Goal: Task Accomplishment & Management: Manage account settings

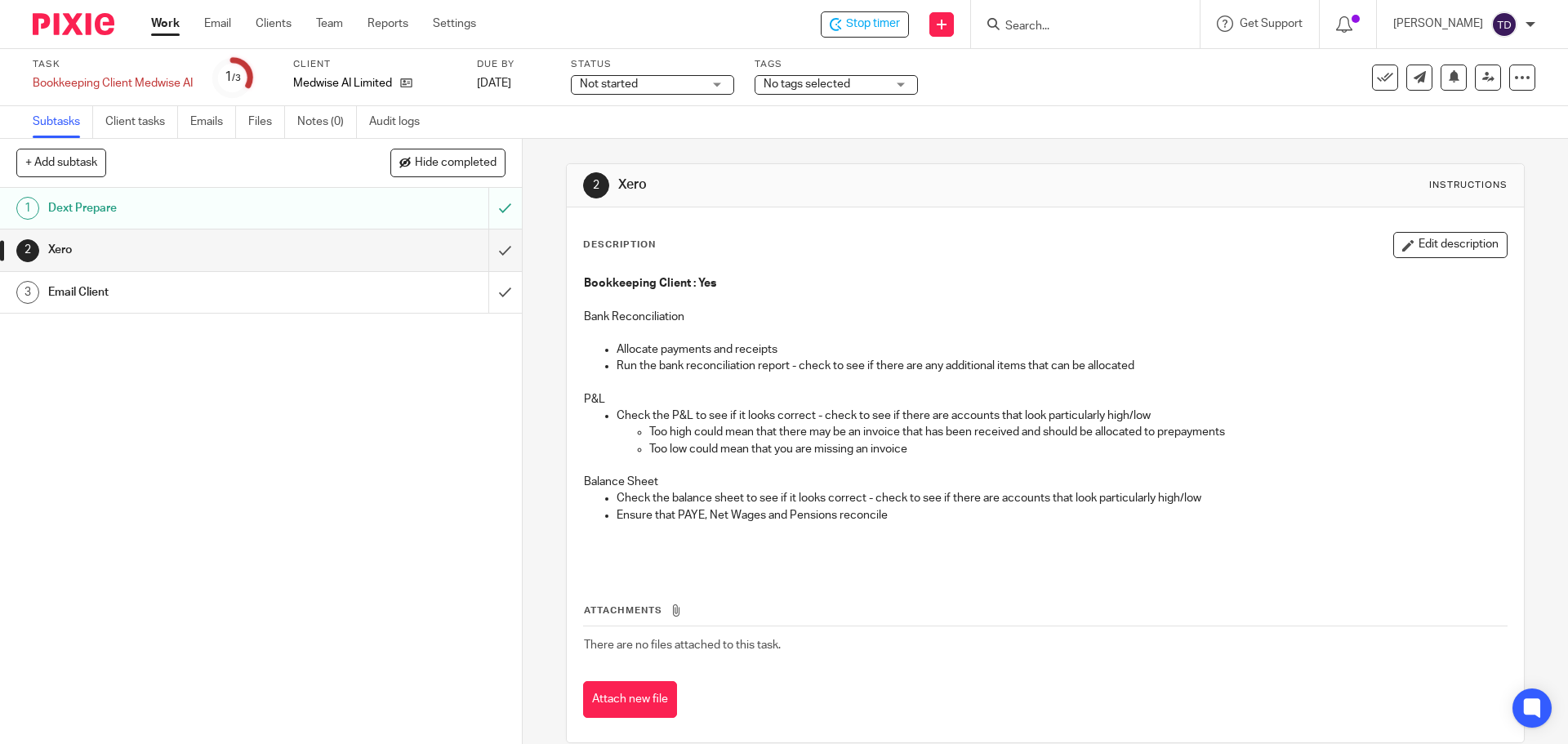
click at [396, 209] on div "Dext Prepare" at bounding box center [260, 208] width 424 height 25
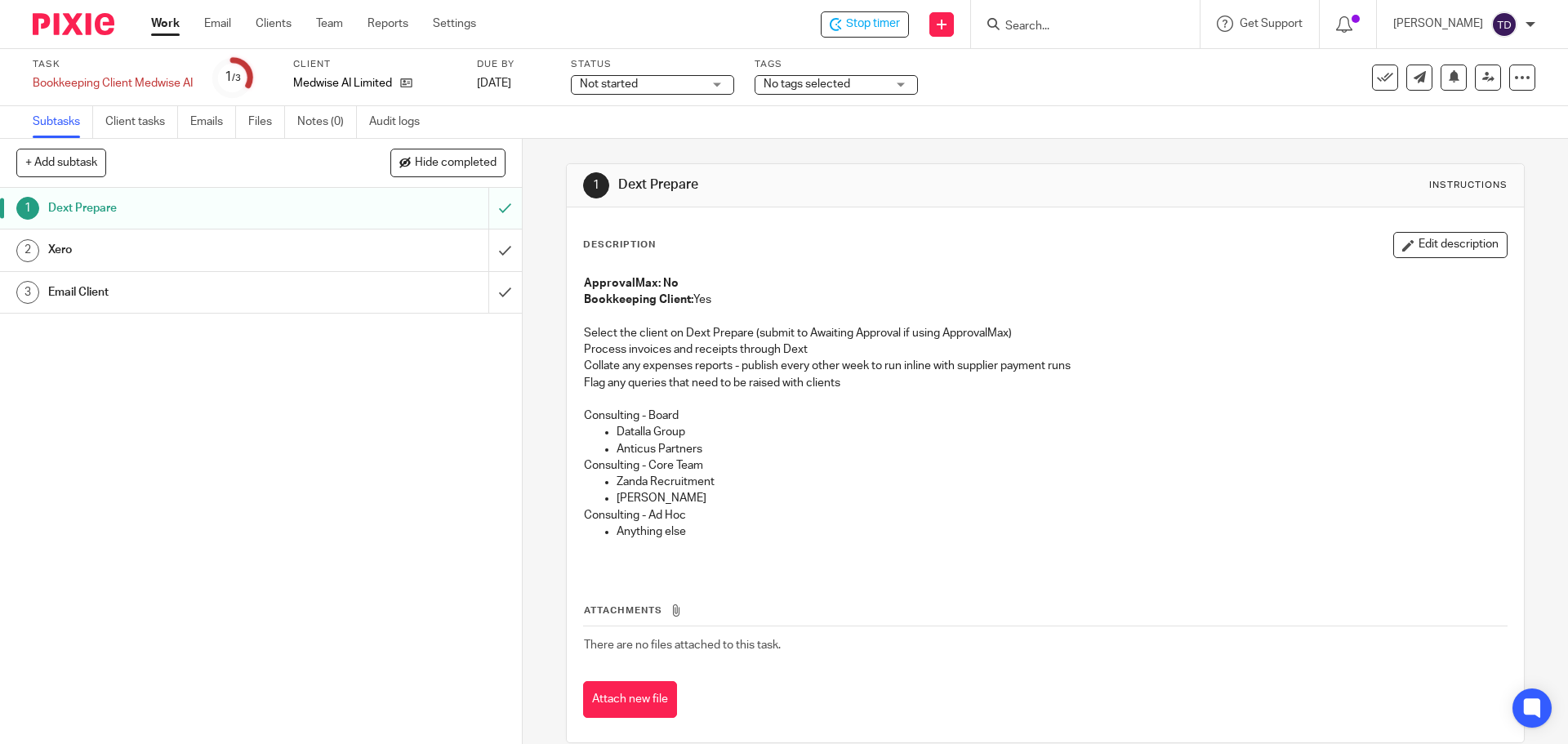
click at [405, 250] on div "Xero" at bounding box center [260, 250] width 424 height 25
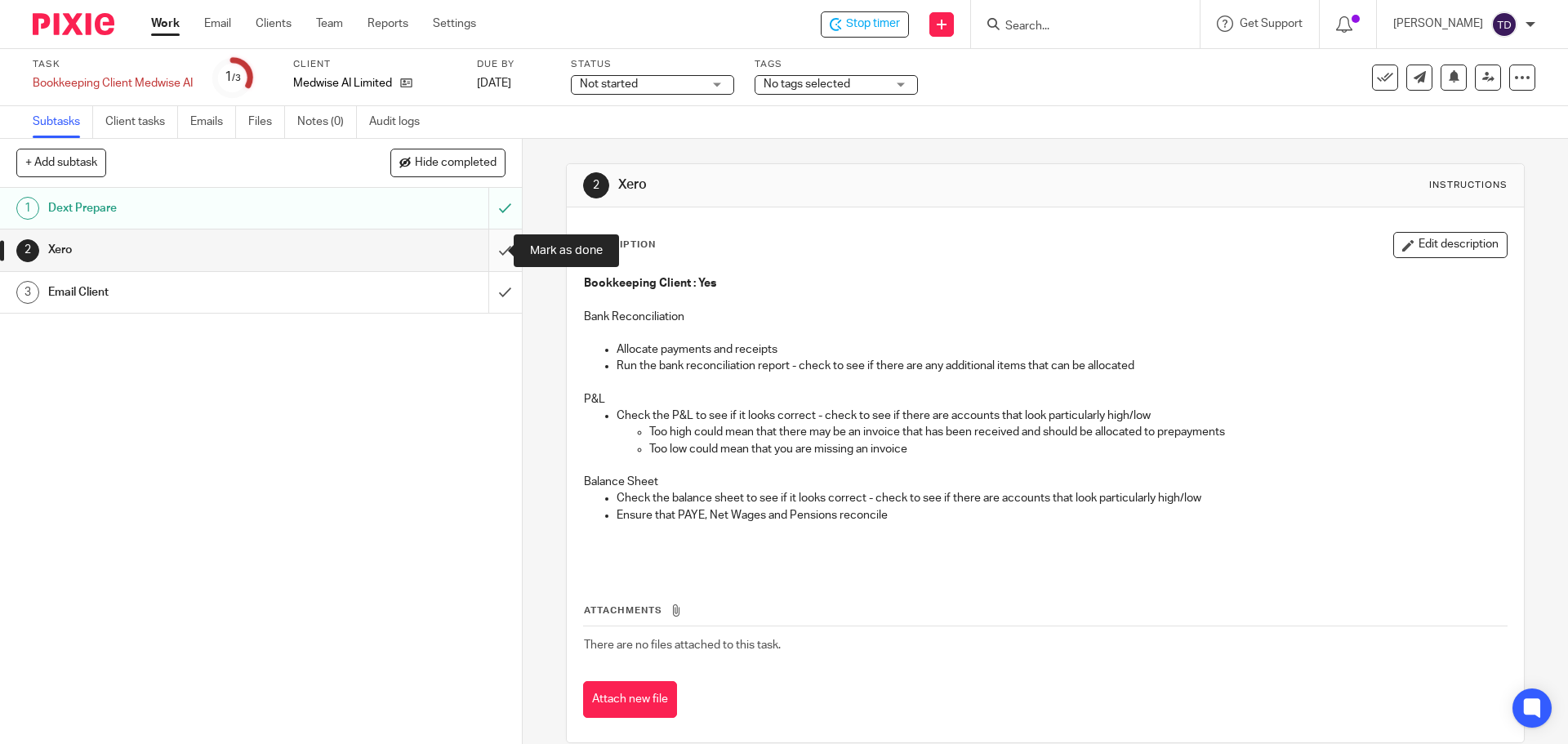
click at [486, 254] on input "submit" at bounding box center [261, 249] width 522 height 41
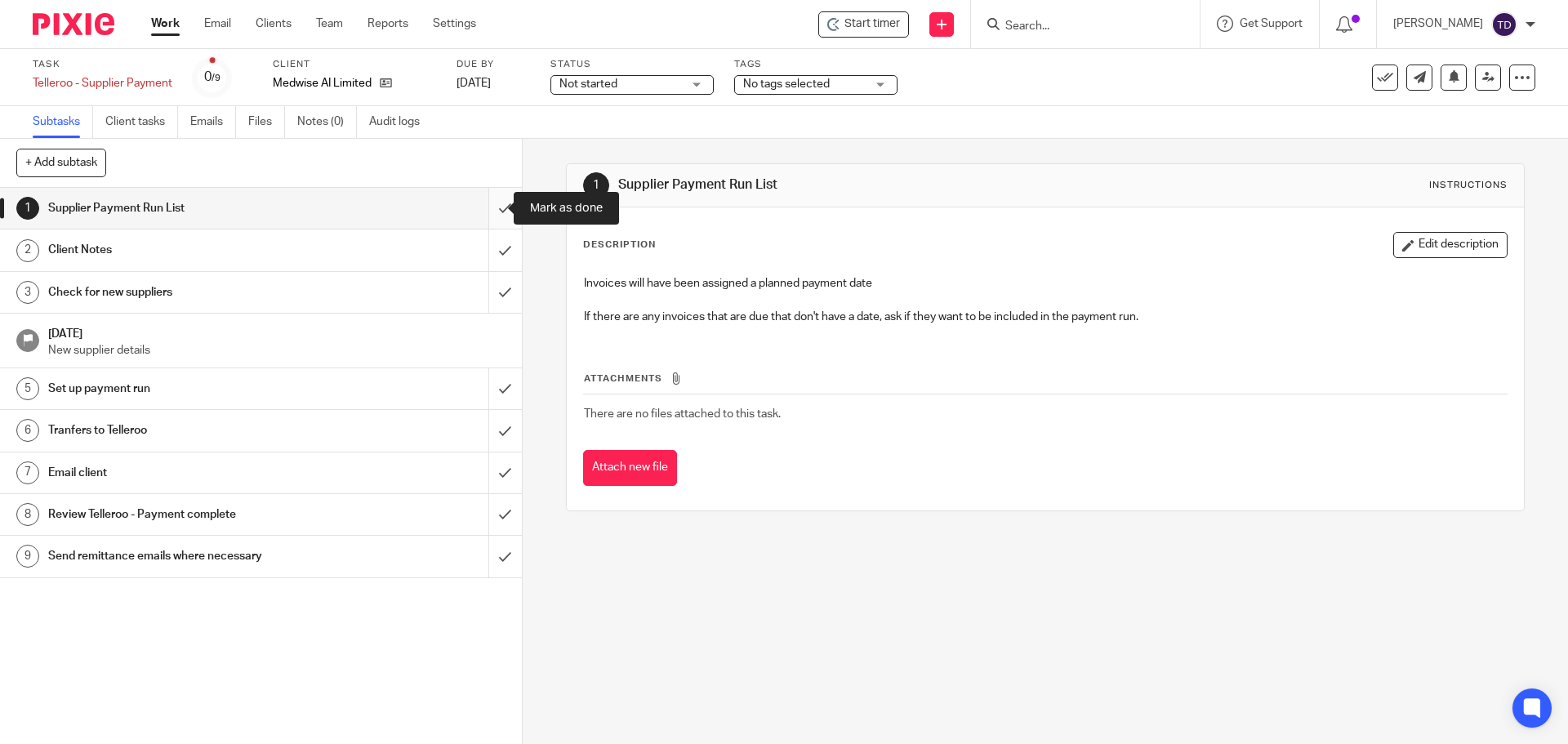
click at [492, 212] on input "submit" at bounding box center [261, 207] width 522 height 41
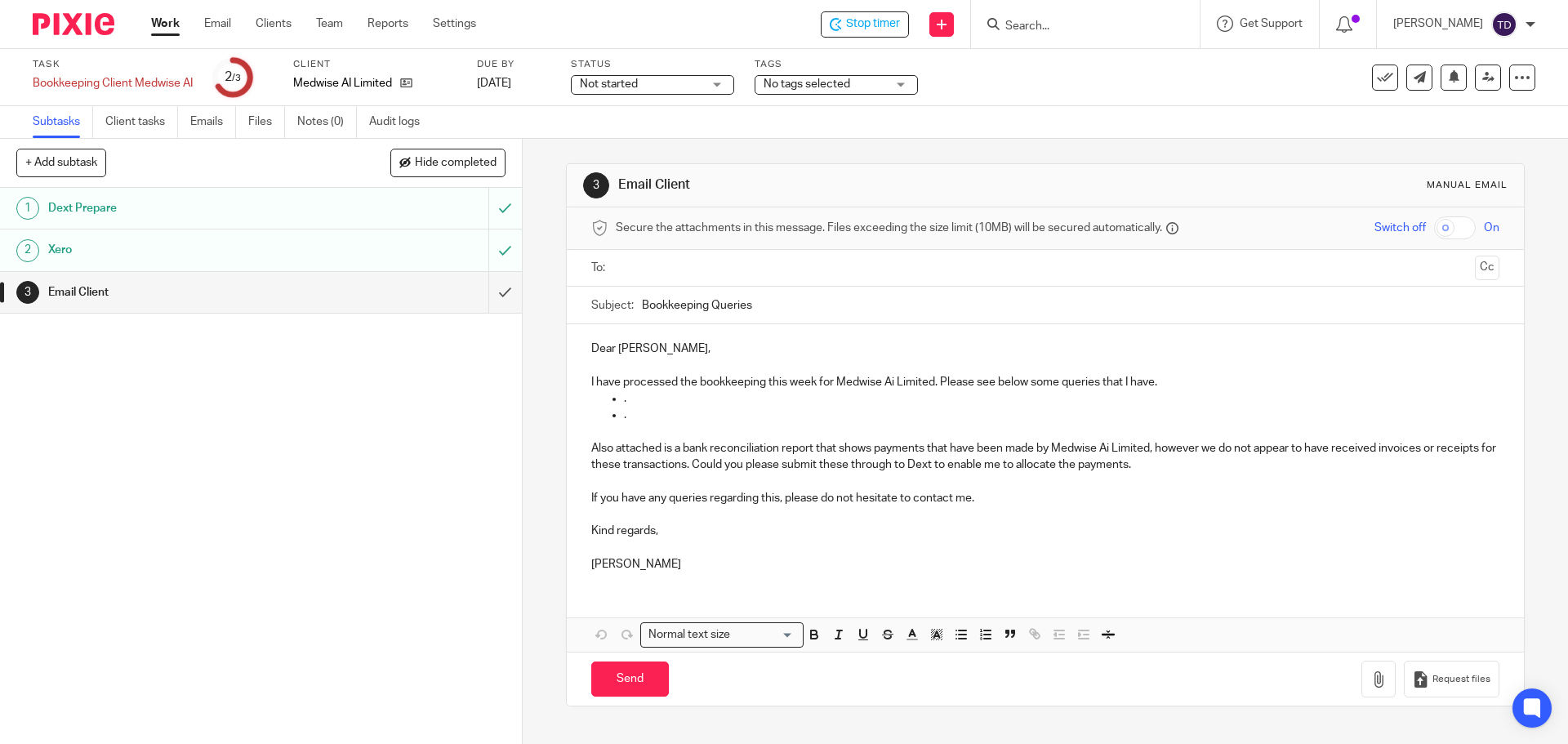
click at [682, 343] on p "Dear Dr. Keith," at bounding box center [1044, 348] width 907 height 16
click at [662, 525] on p "Kind regards," at bounding box center [1044, 530] width 907 height 16
click at [631, 398] on p "." at bounding box center [1062, 398] width 875 height 16
click at [481, 289] on input "submit" at bounding box center [261, 292] width 522 height 41
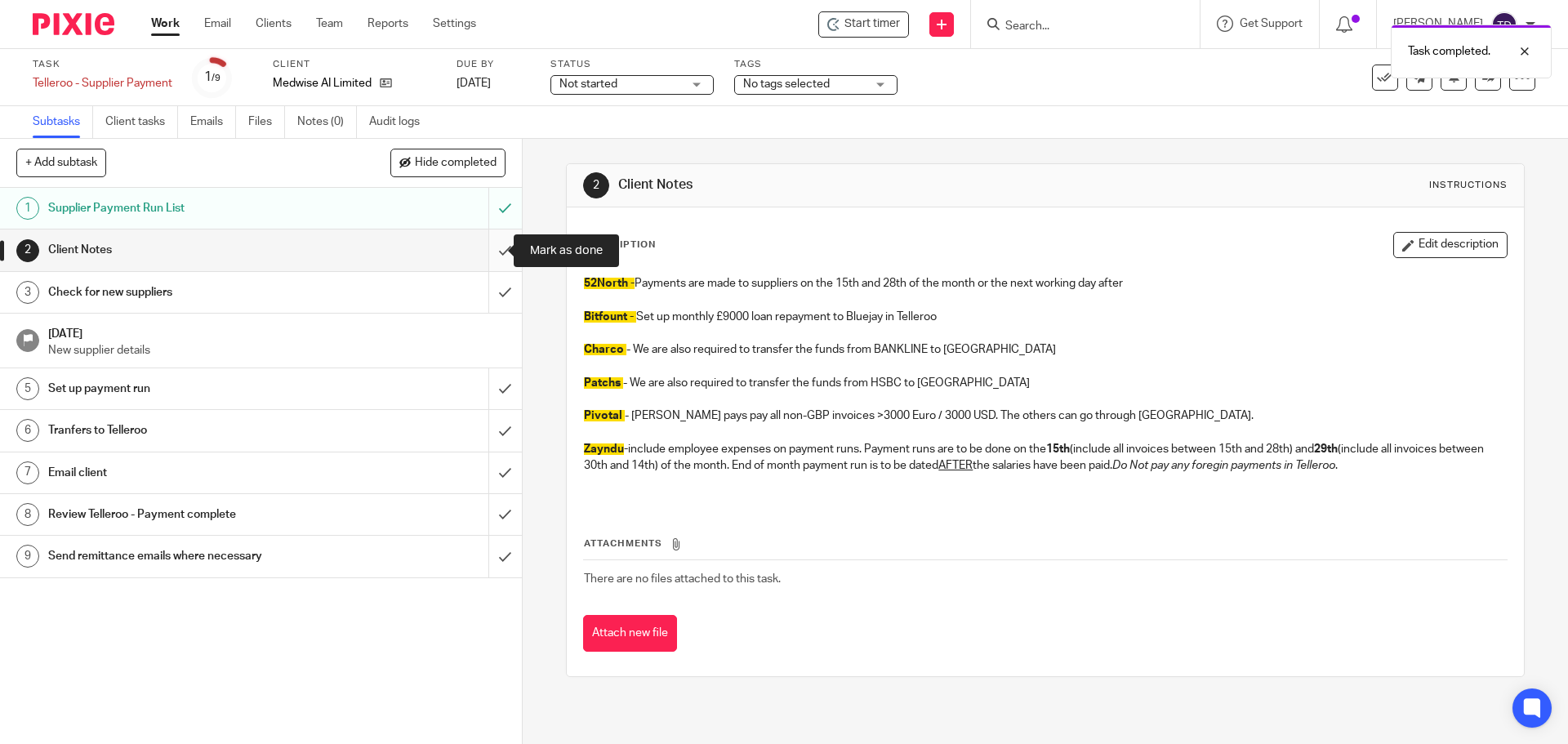
click at [493, 250] on input "submit" at bounding box center [261, 249] width 522 height 41
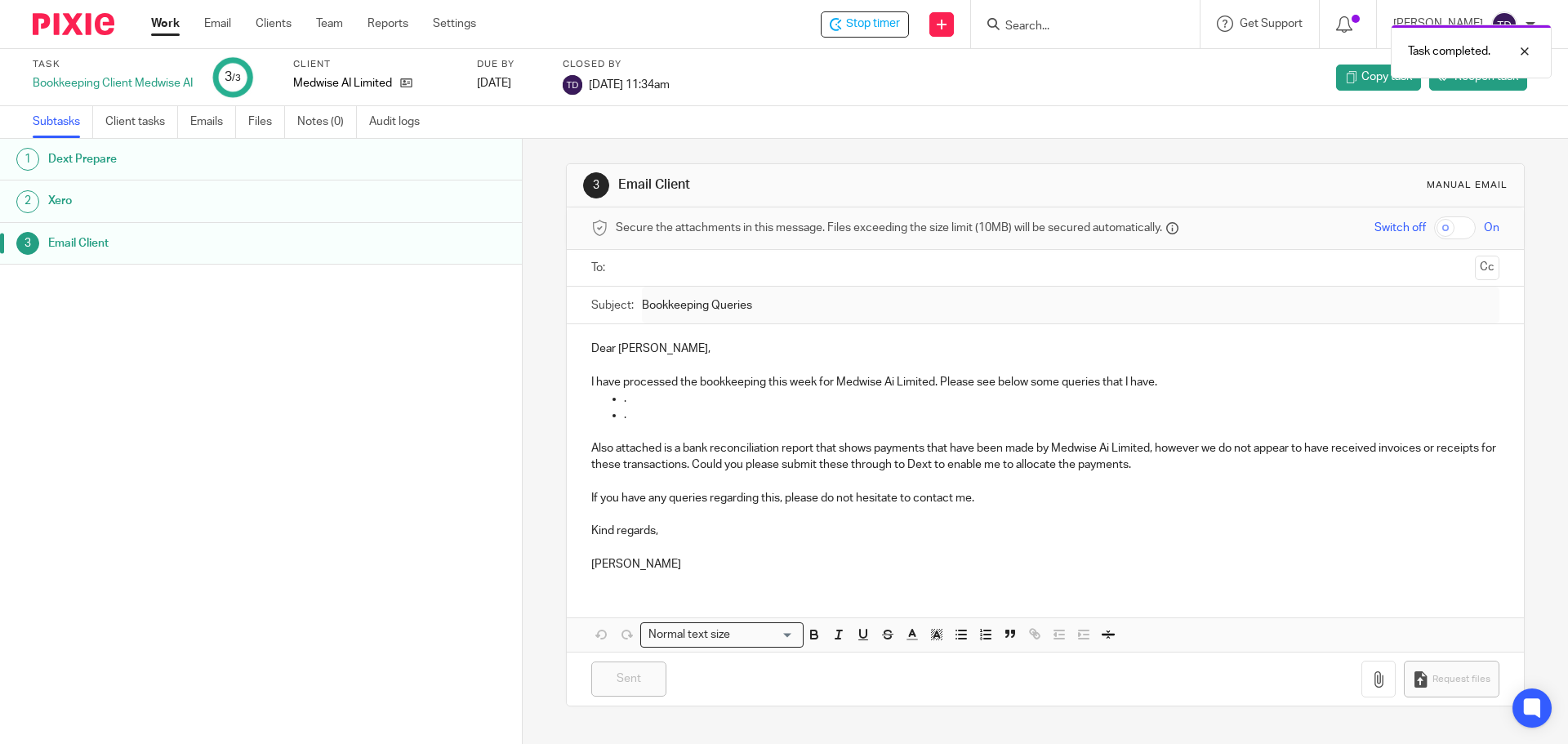
click at [169, 25] on link "Work" at bounding box center [166, 23] width 29 height 16
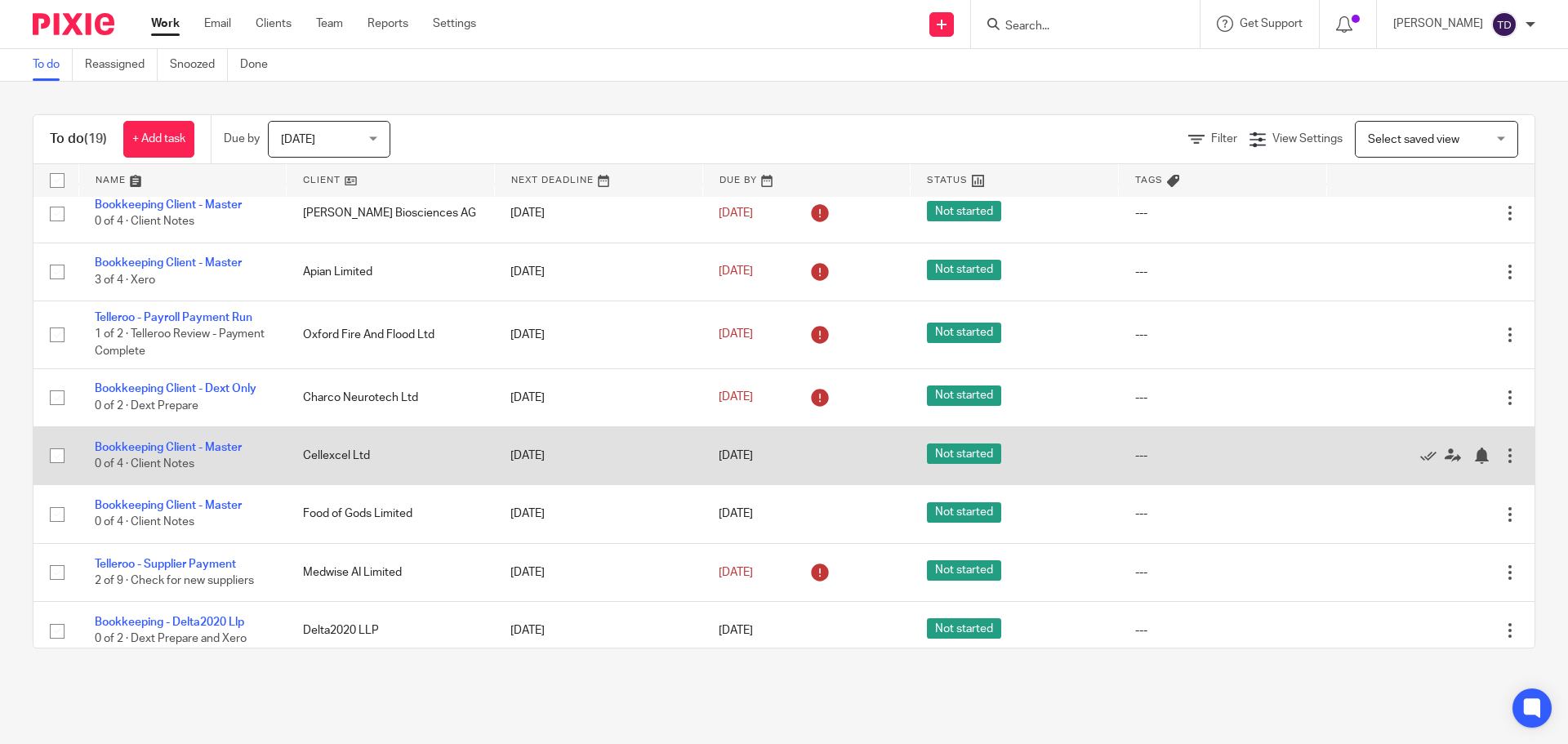
scroll to position [499, 0]
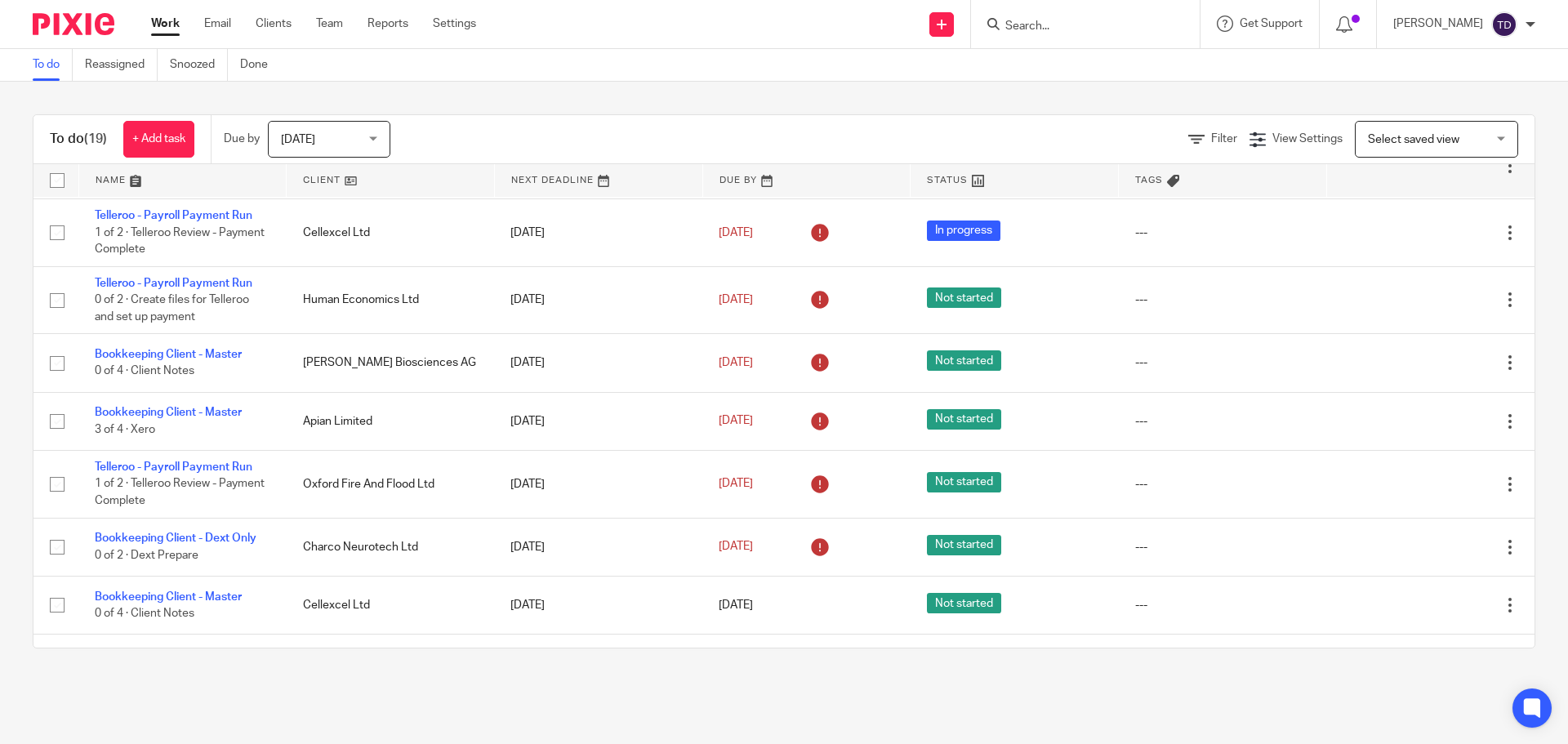
click at [1535, 296] on div "To do (19) + Add task Due by Today Today Today Tomorrow This week Next week Thi…" at bounding box center [784, 382] width 1568 height 599
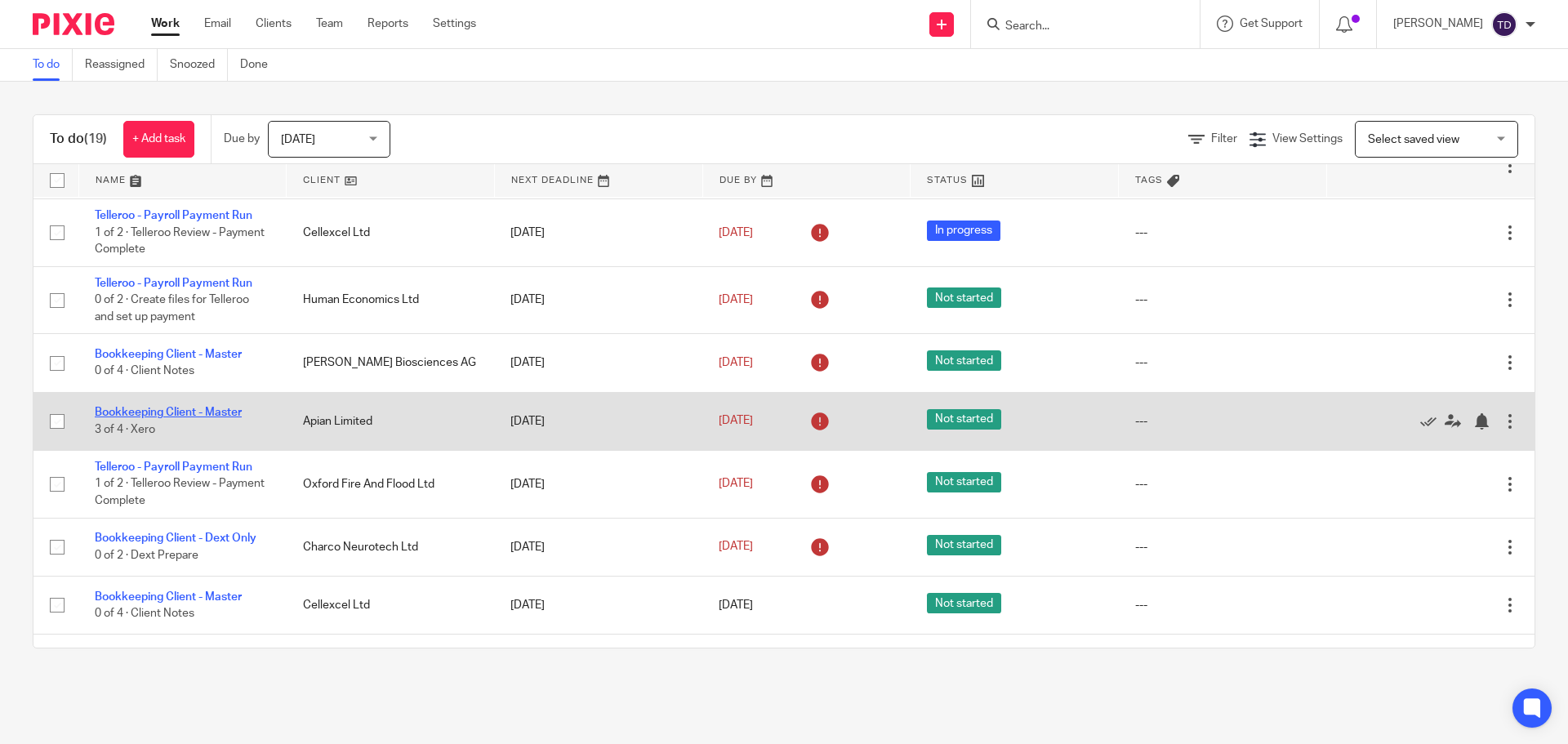
click at [233, 412] on link "Bookkeeping Client - Master" at bounding box center [169, 412] width 147 height 11
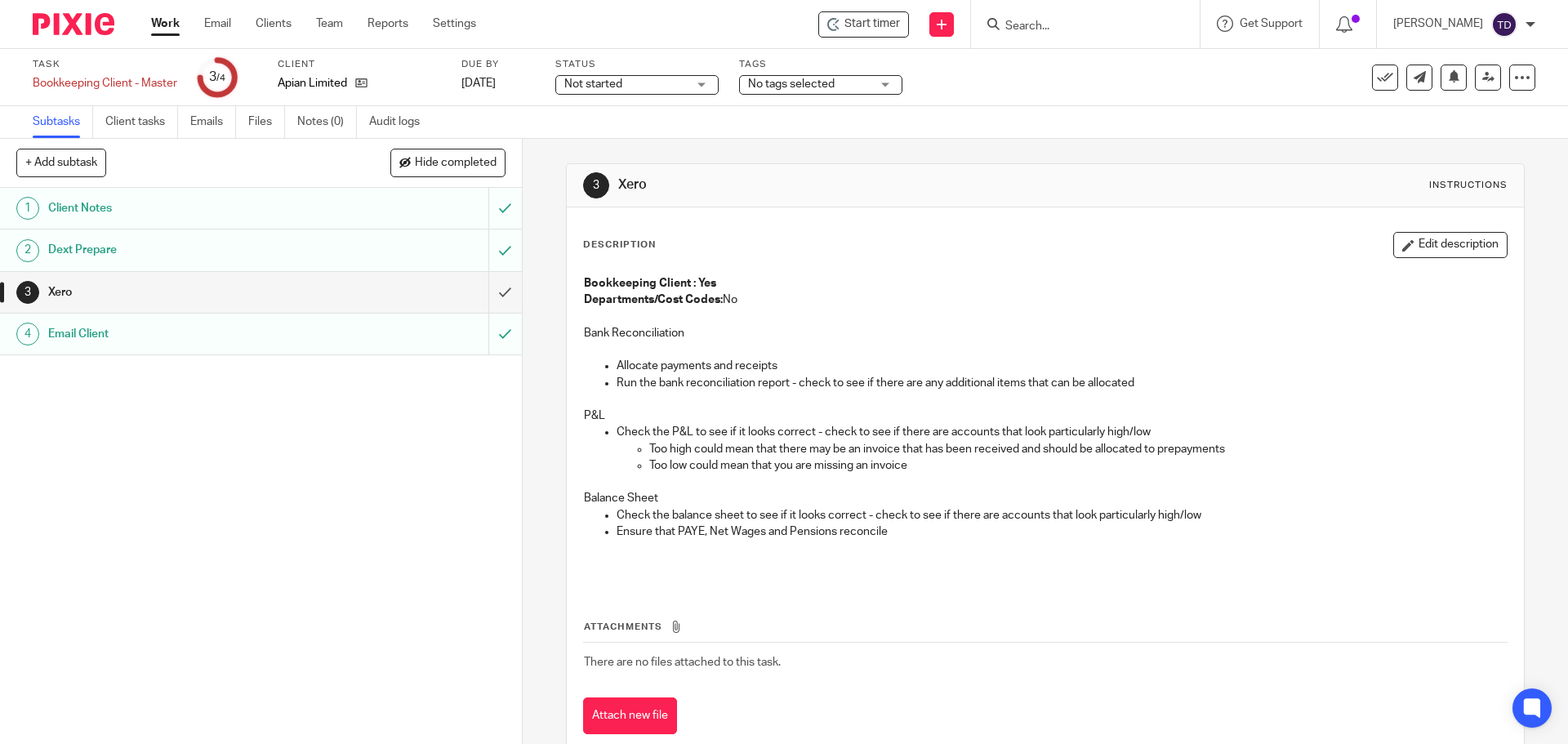
click at [162, 16] on link "Work" at bounding box center [166, 23] width 29 height 16
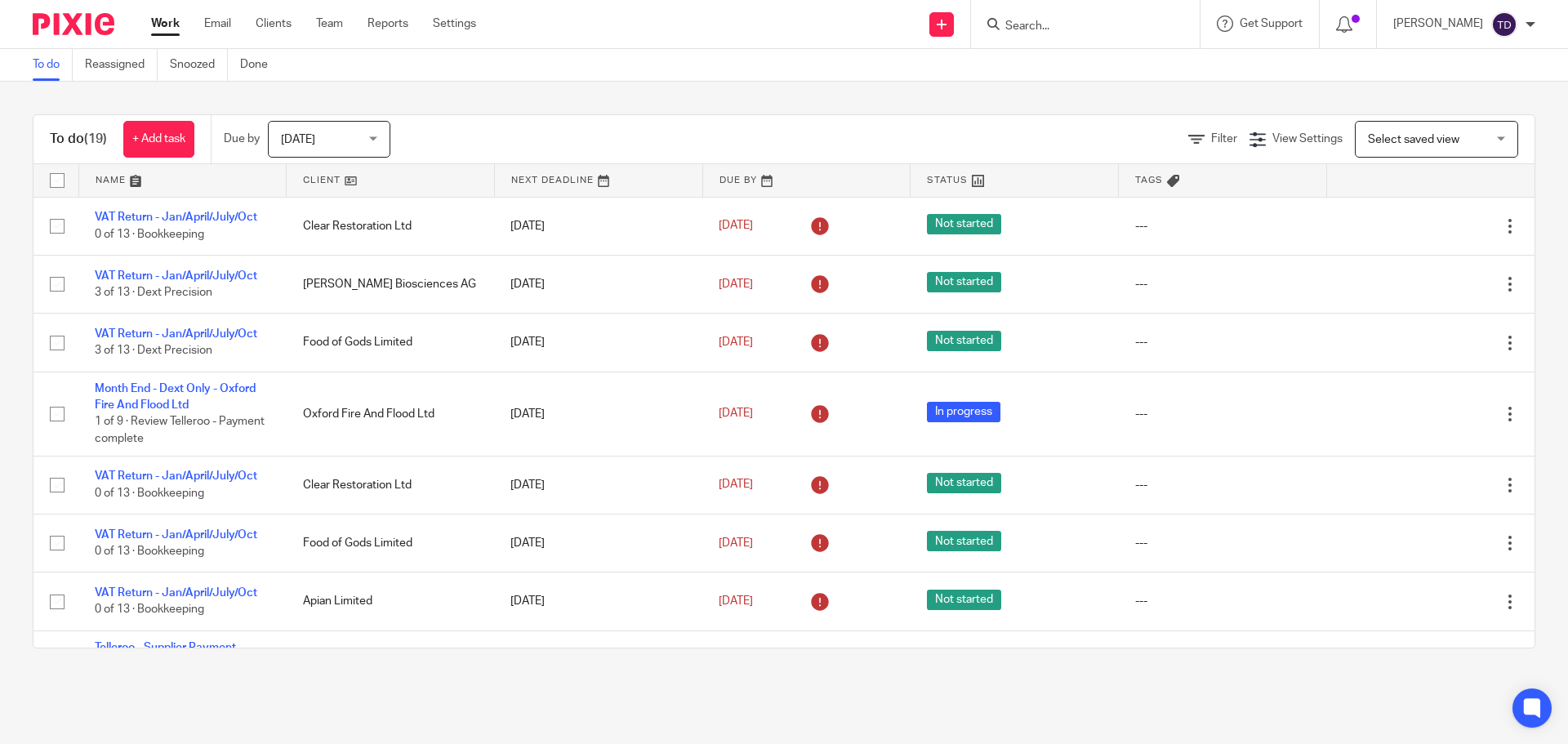
scroll to position [245, 0]
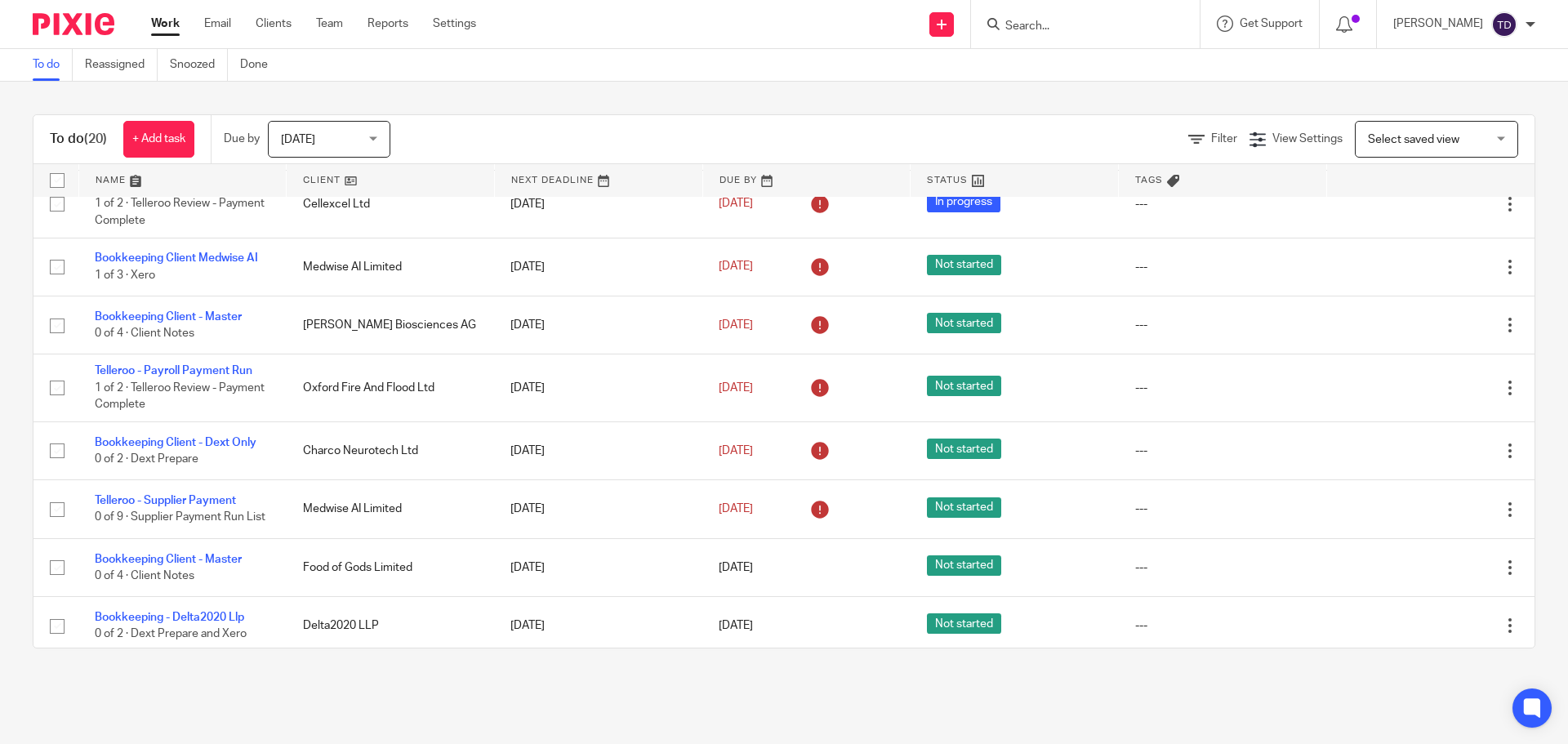
click at [161, 26] on link "Work" at bounding box center [166, 23] width 29 height 16
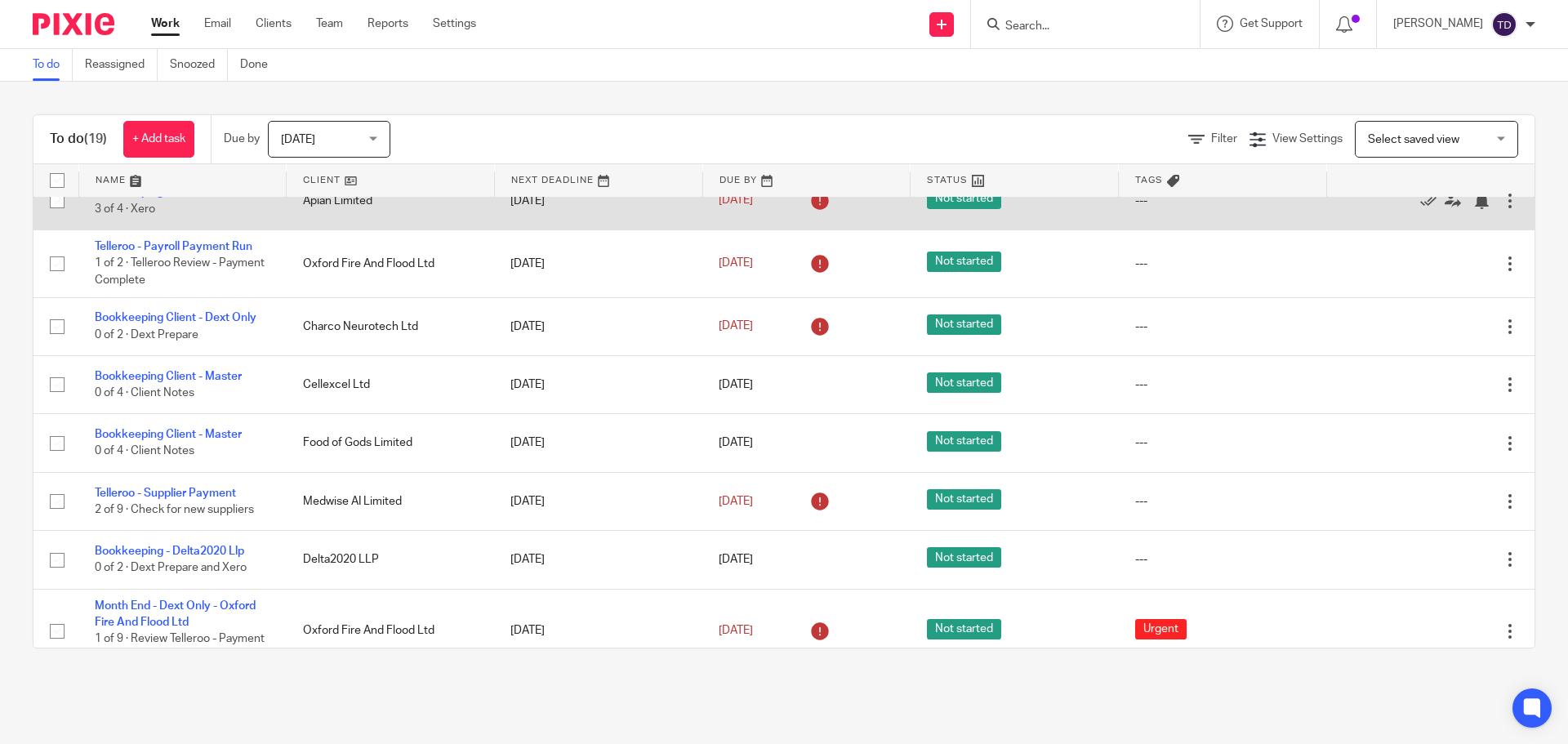
scroll to position [744, 0]
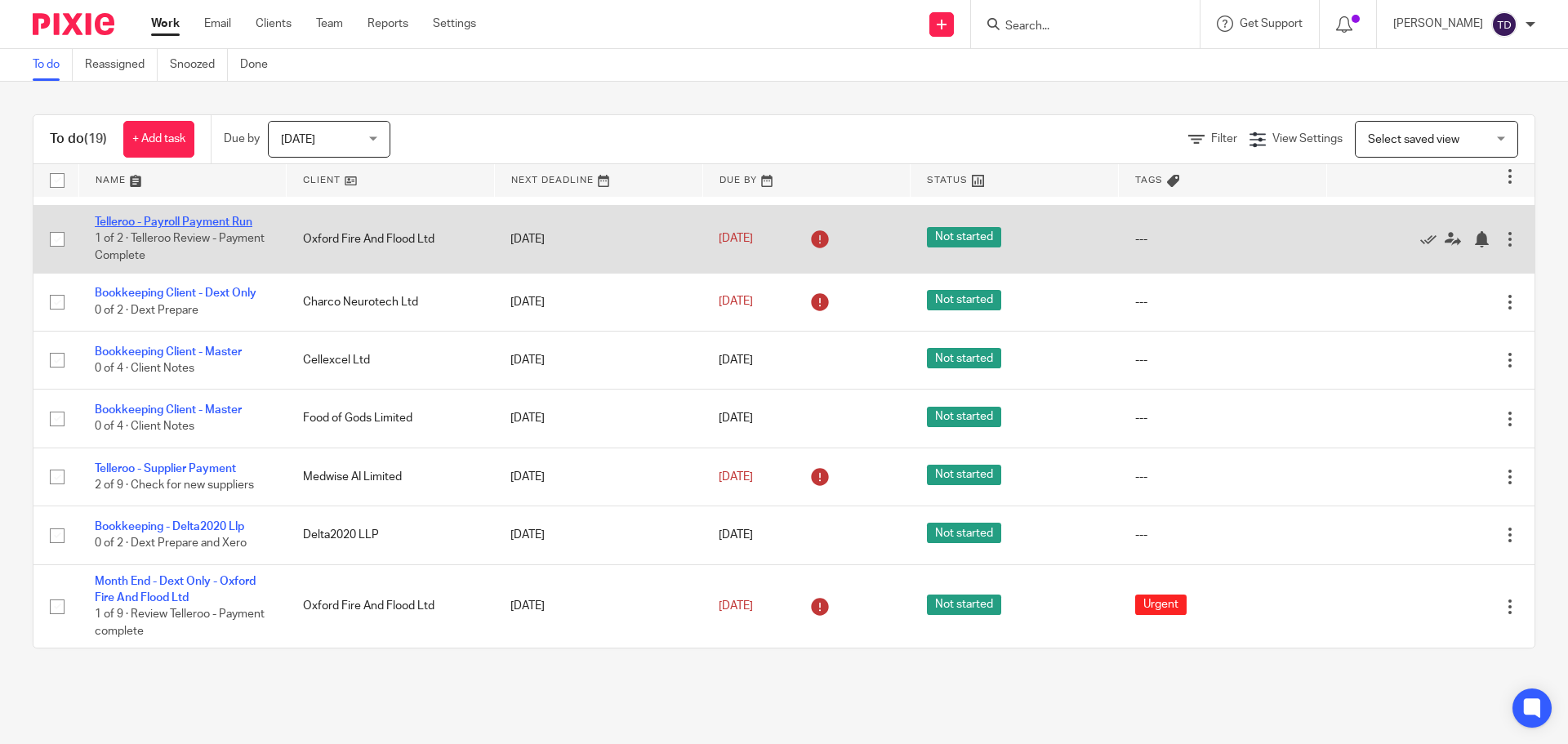
click at [126, 222] on link "Telleroo - Payroll Payment Run" at bounding box center [174, 222] width 158 height 11
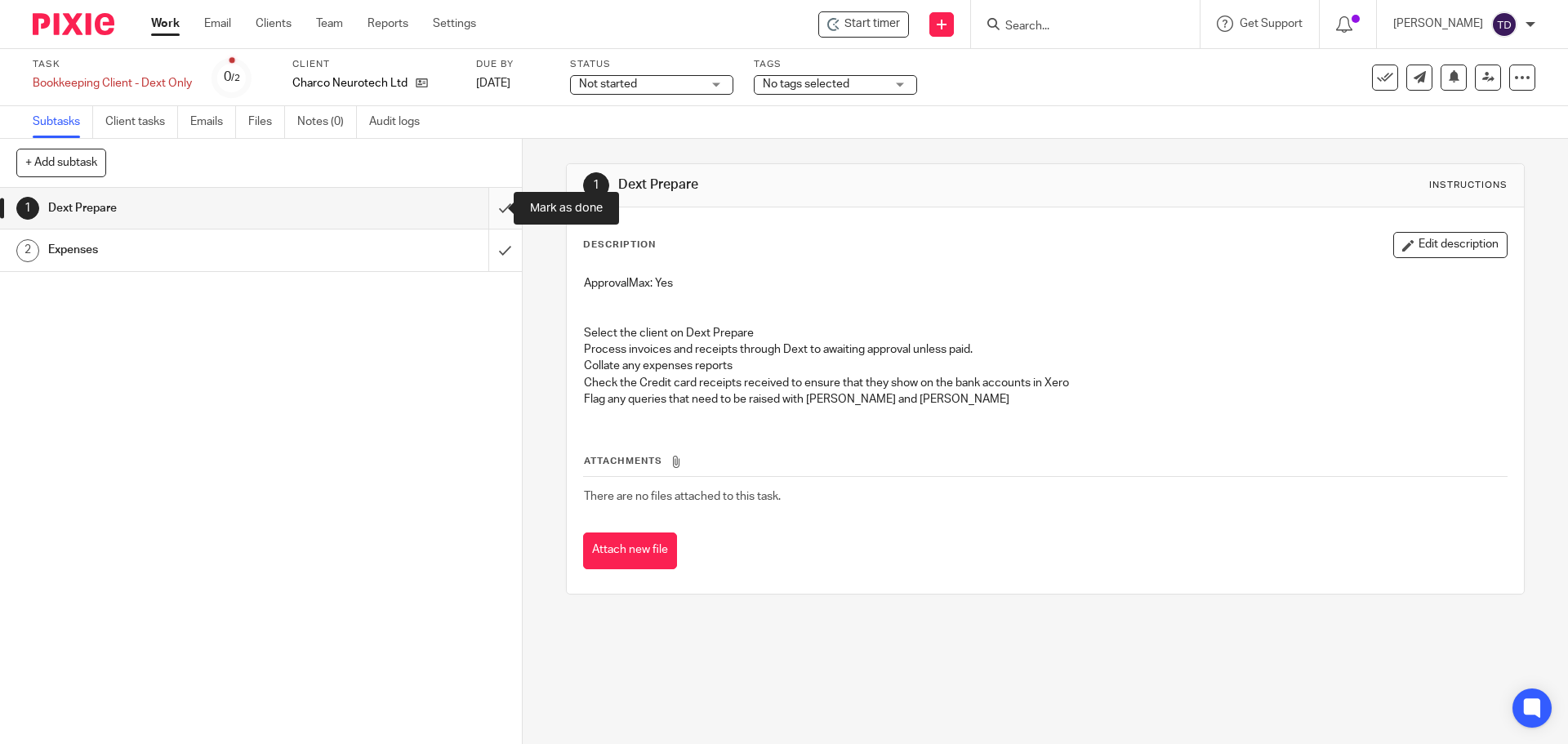
click at [493, 207] on input "submit" at bounding box center [261, 207] width 522 height 41
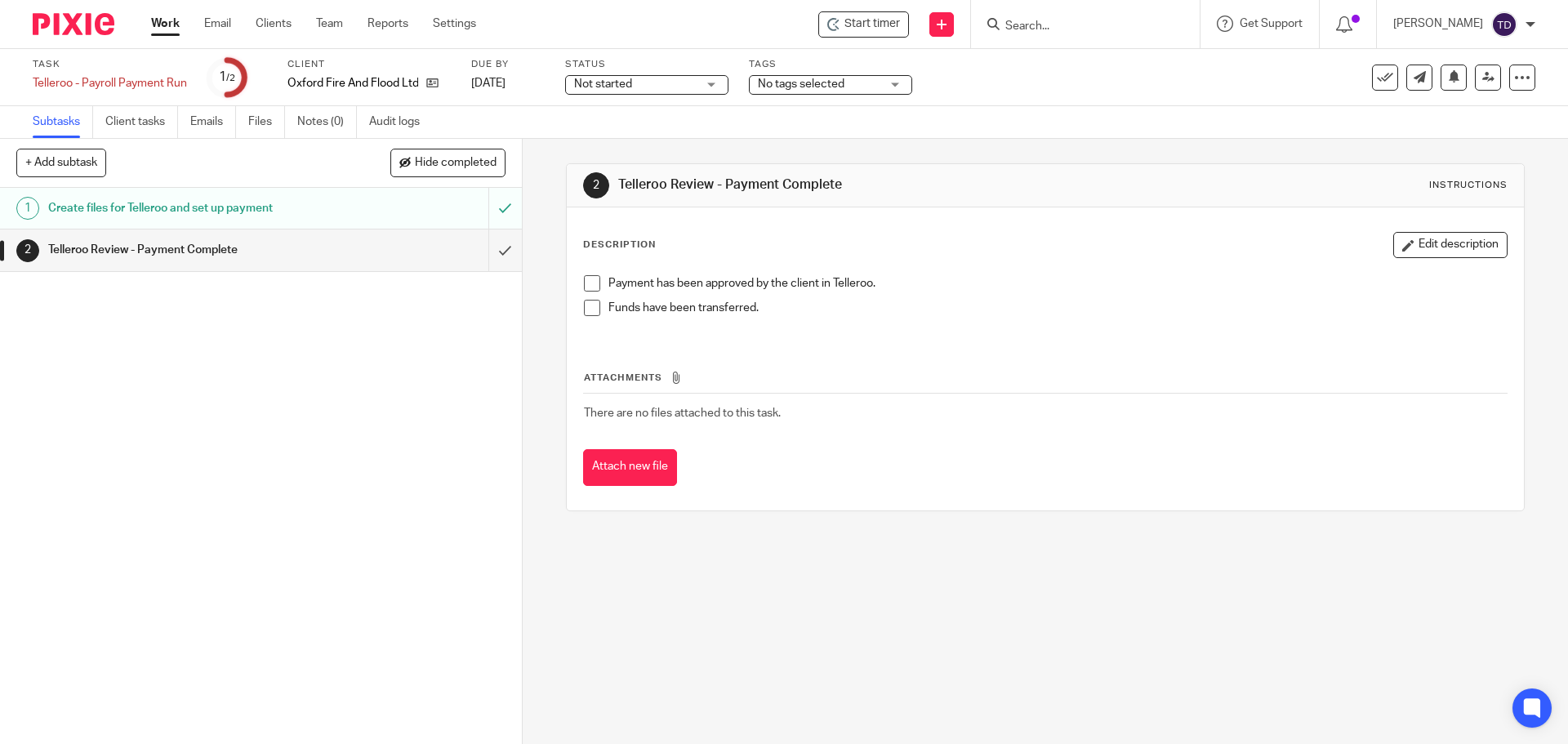
click at [587, 305] on span at bounding box center [592, 307] width 16 height 16
click at [588, 306] on span at bounding box center [592, 307] width 16 height 16
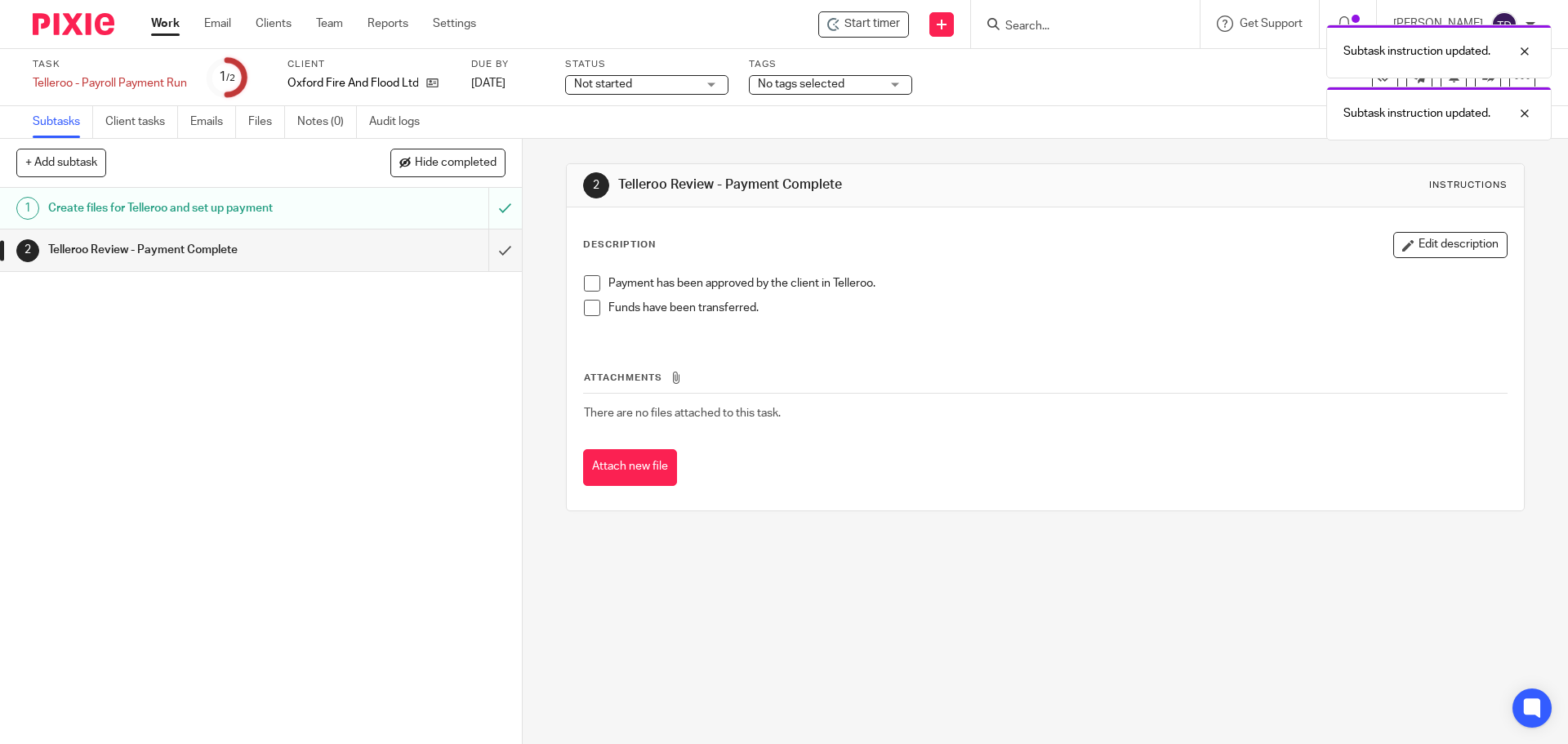
click at [588, 286] on span at bounding box center [592, 283] width 16 height 16
click at [163, 23] on link "Work" at bounding box center [166, 23] width 29 height 16
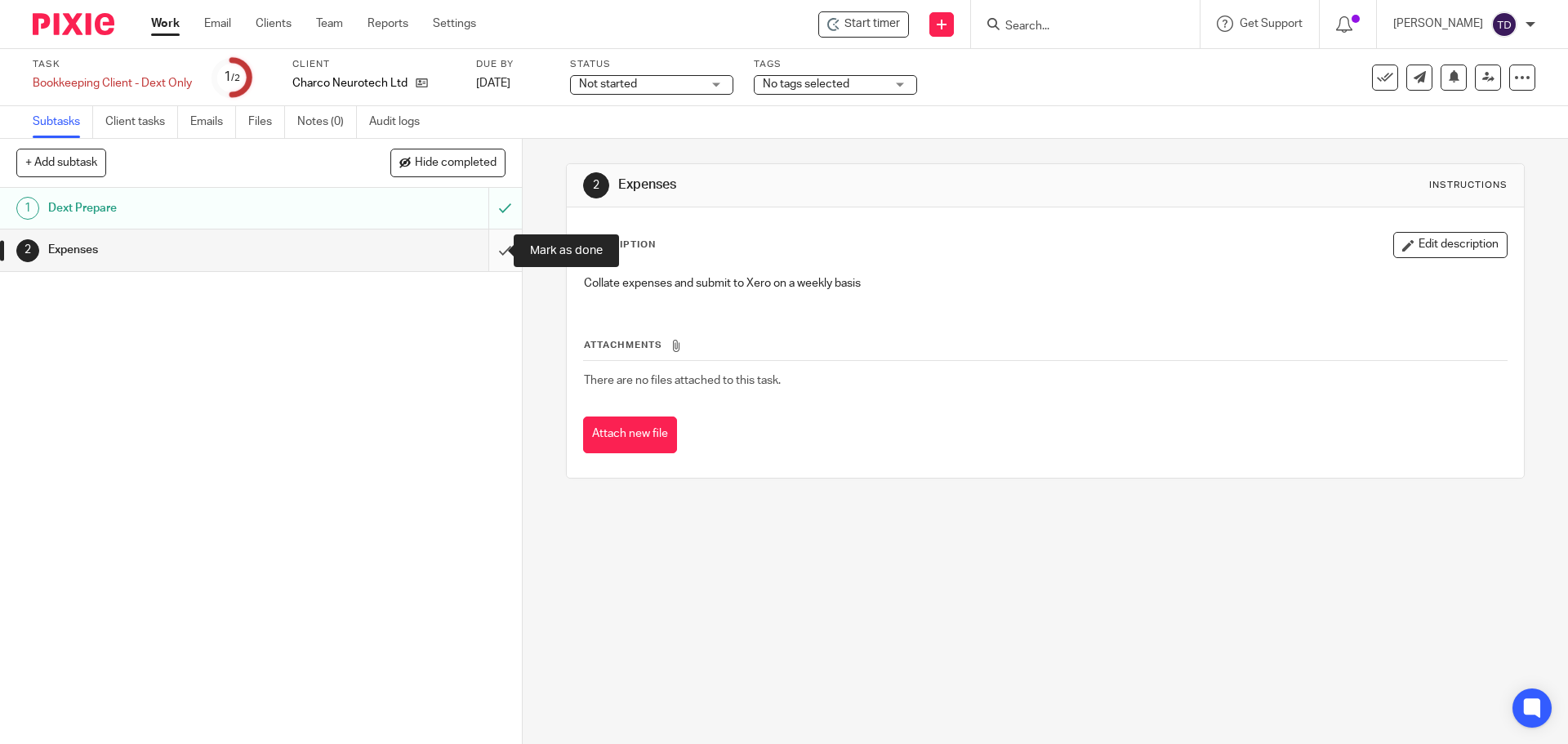
click at [498, 248] on input "submit" at bounding box center [261, 249] width 522 height 41
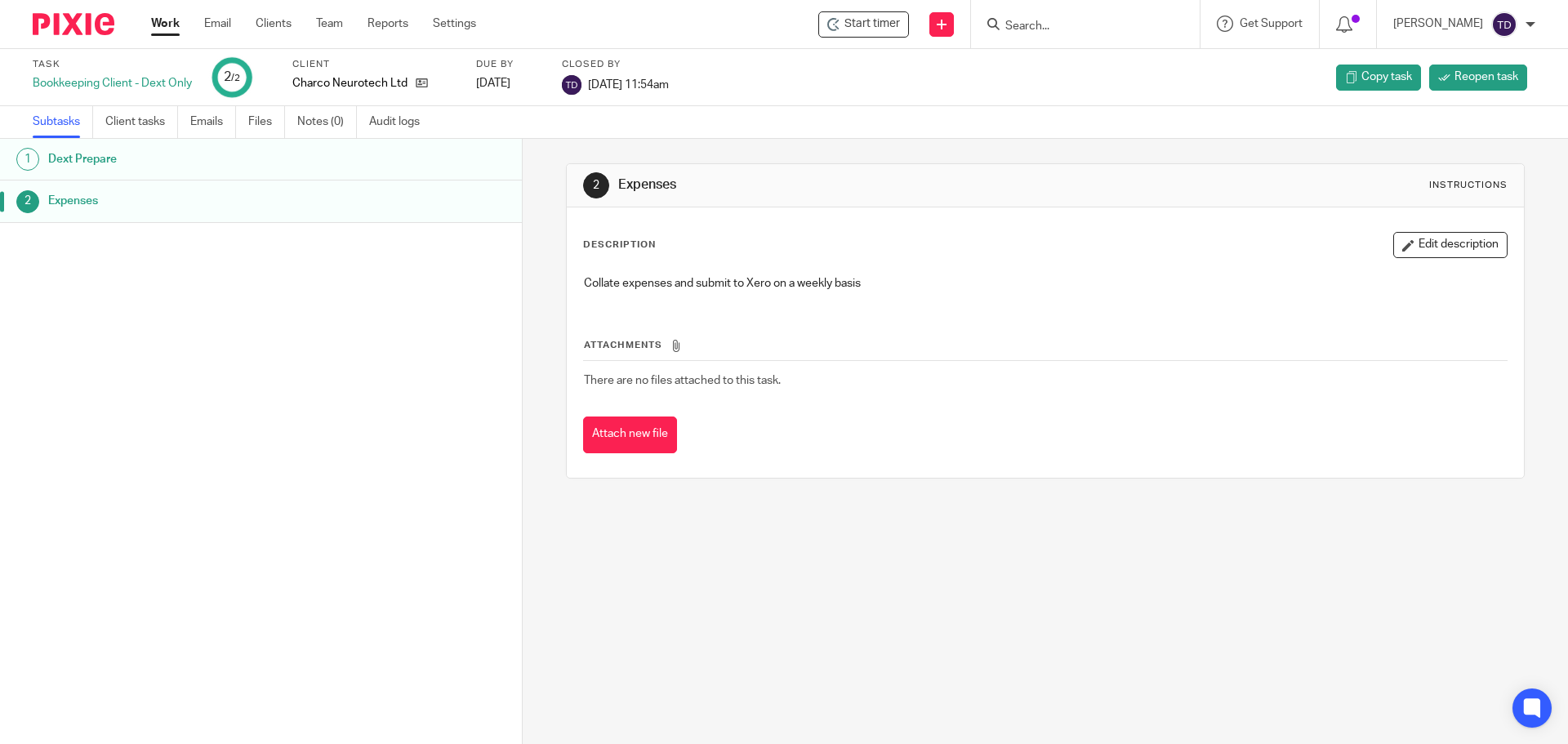
click at [163, 23] on link "Work" at bounding box center [166, 23] width 29 height 16
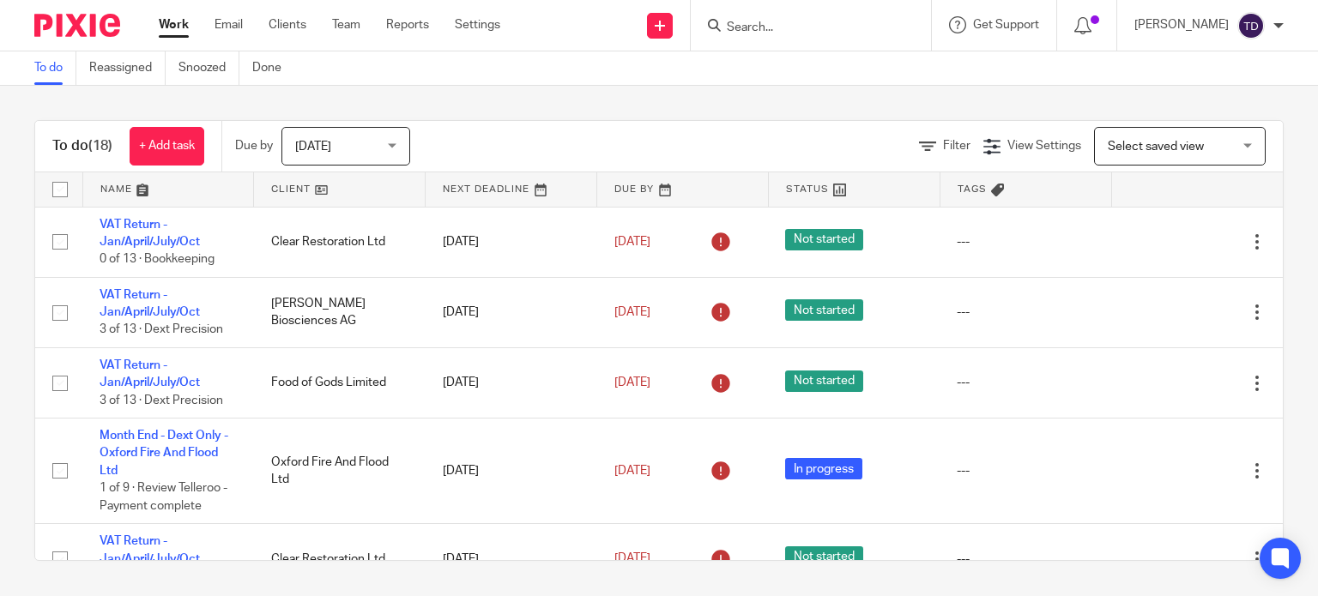
drag, startPoint x: 116, startPoint y: 227, endPoint x: 19, endPoint y: 258, distance: 102.0
click at [19, 258] on div "To do (18) + Add task Due by Today Today Today Tomorrow This week Next week Thi…" at bounding box center [659, 341] width 1318 height 510
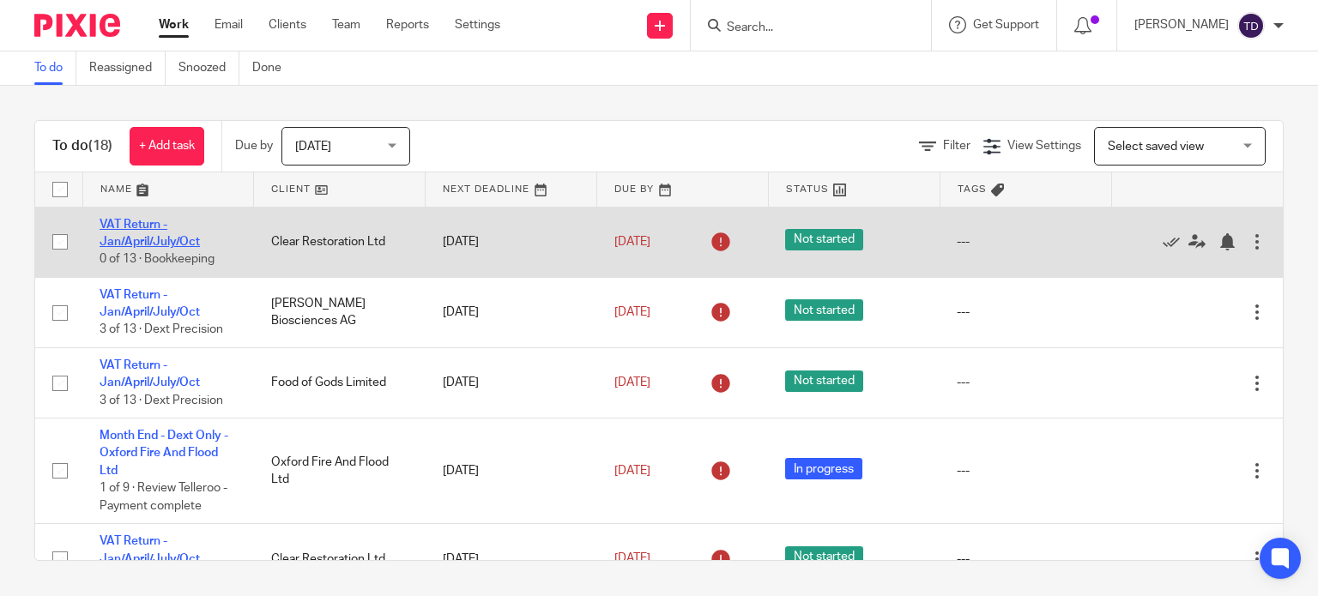
click at [141, 243] on link "VAT Return - Jan/April/July/Oct" at bounding box center [150, 233] width 100 height 29
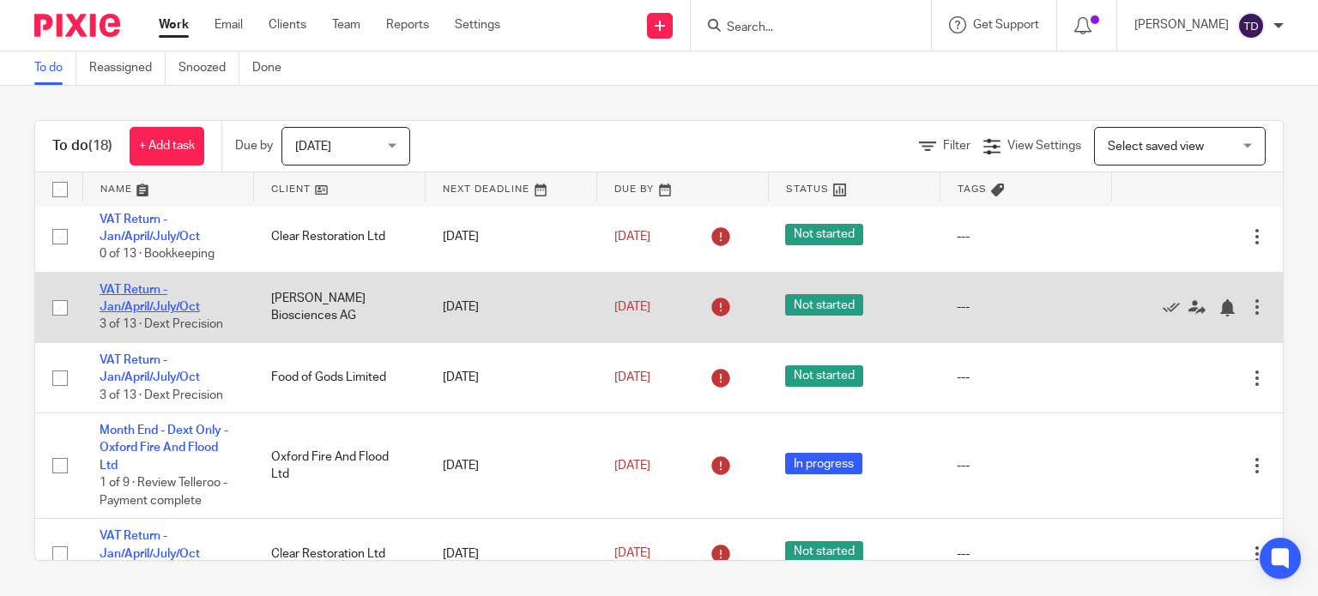
scroll to position [6, 0]
click at [161, 302] on link "VAT Return - Jan/April/July/Oct" at bounding box center [150, 297] width 100 height 29
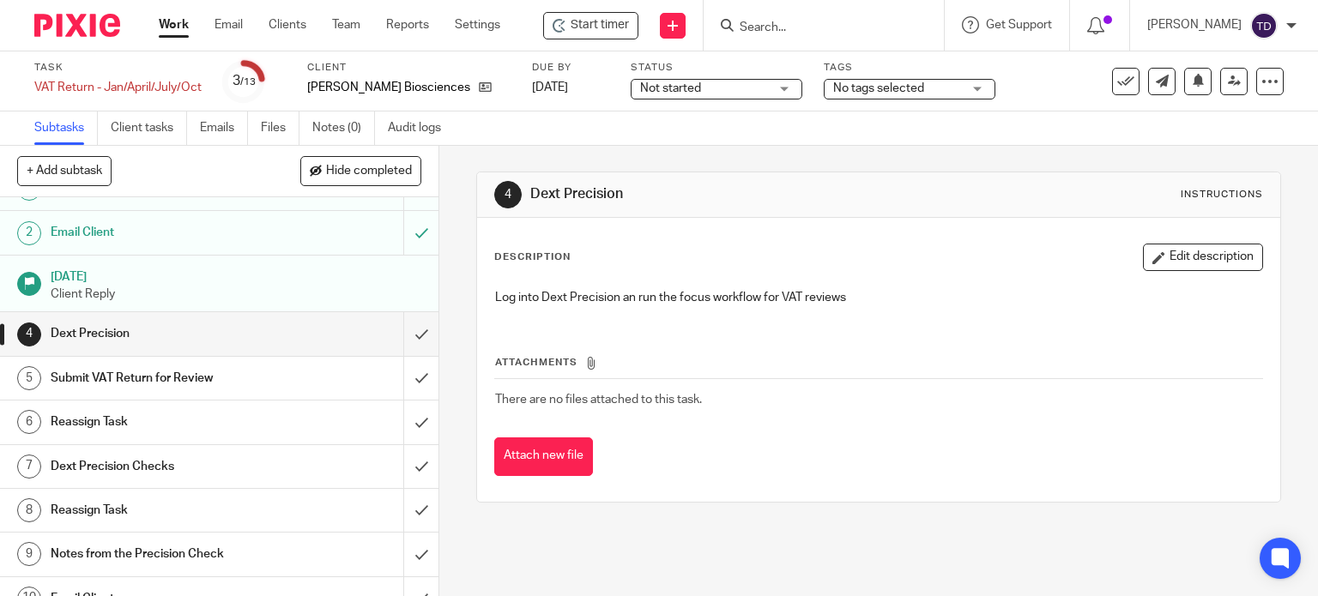
scroll to position [29, 0]
click at [769, 229] on div "Description Edit description Log into Dext Precision an run the focus workflow …" at bounding box center [879, 360] width 804 height 284
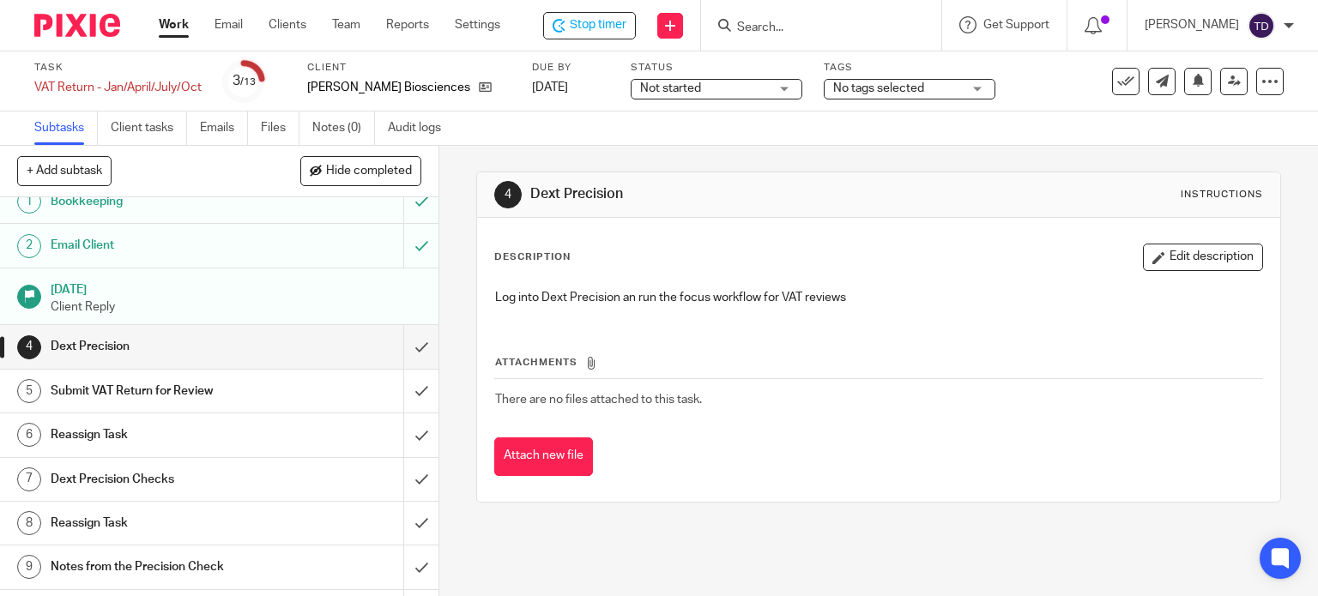
scroll to position [21, 0]
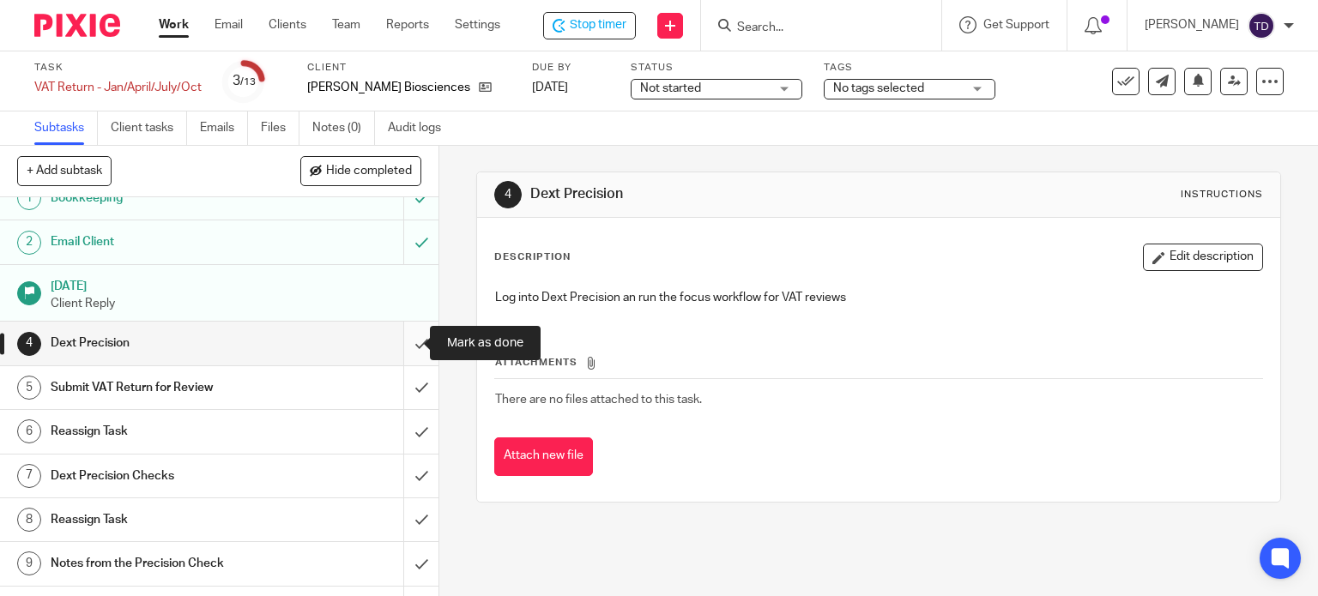
click at [408, 340] on input "submit" at bounding box center [219, 343] width 438 height 43
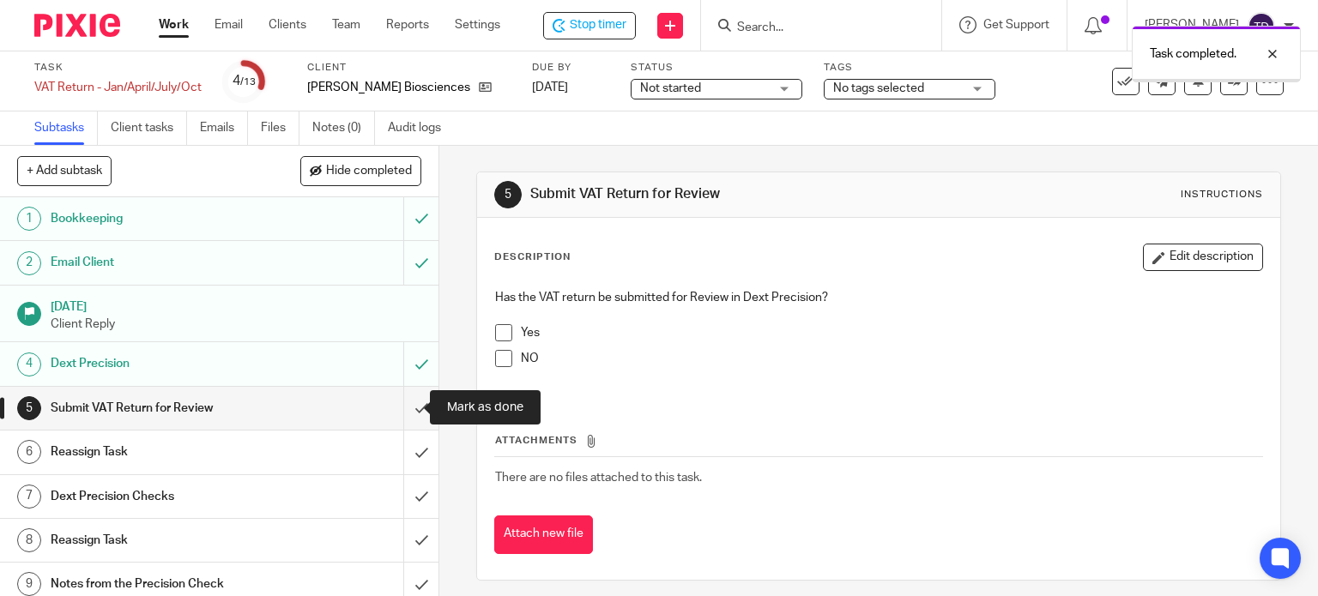
click at [402, 414] on input "submit" at bounding box center [219, 408] width 438 height 43
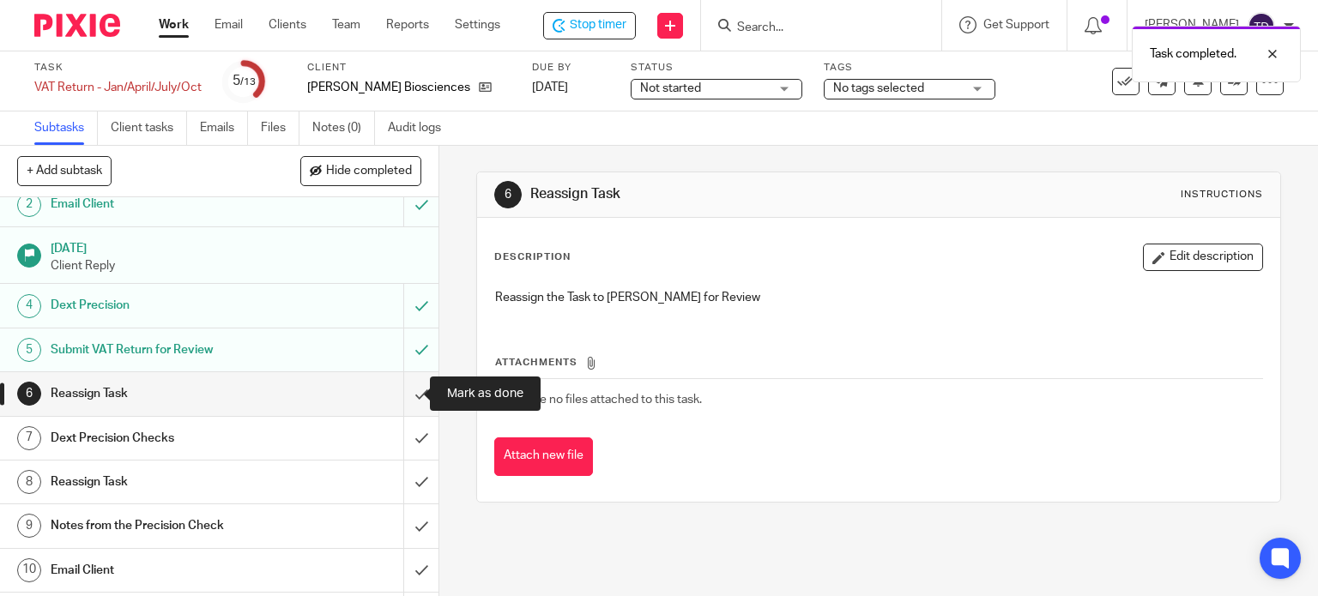
scroll to position [60, 0]
click at [1116, 78] on div "Task completed." at bounding box center [980, 49] width 642 height 65
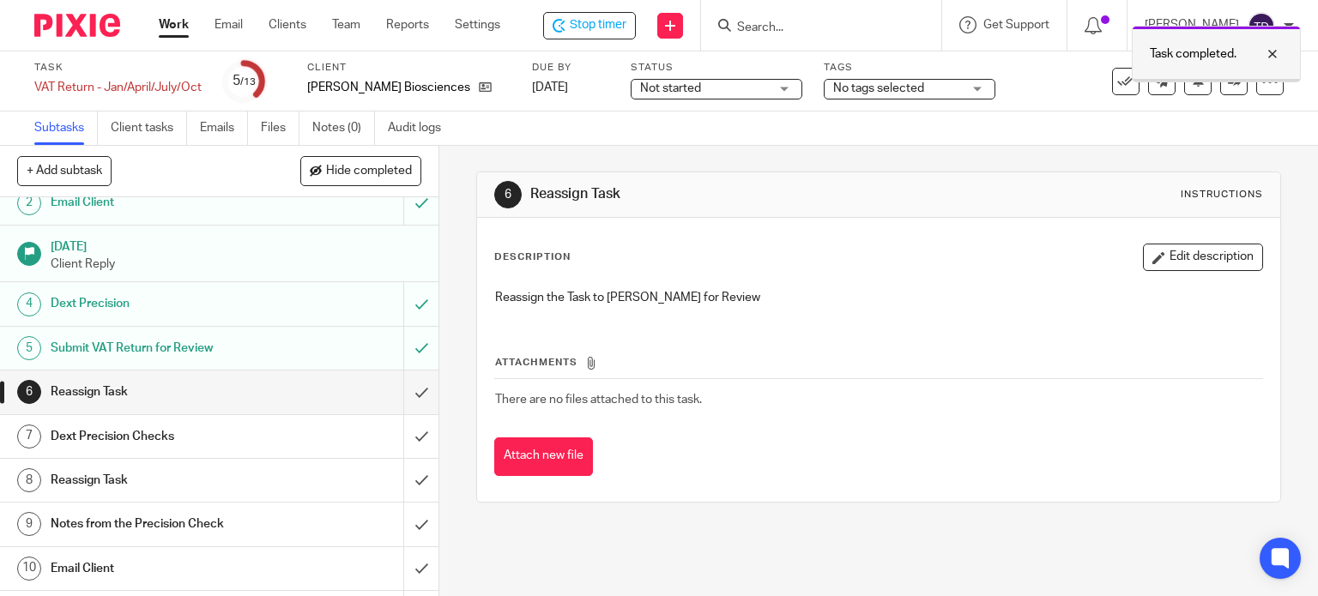
click at [1270, 49] on div at bounding box center [1259, 54] width 46 height 21
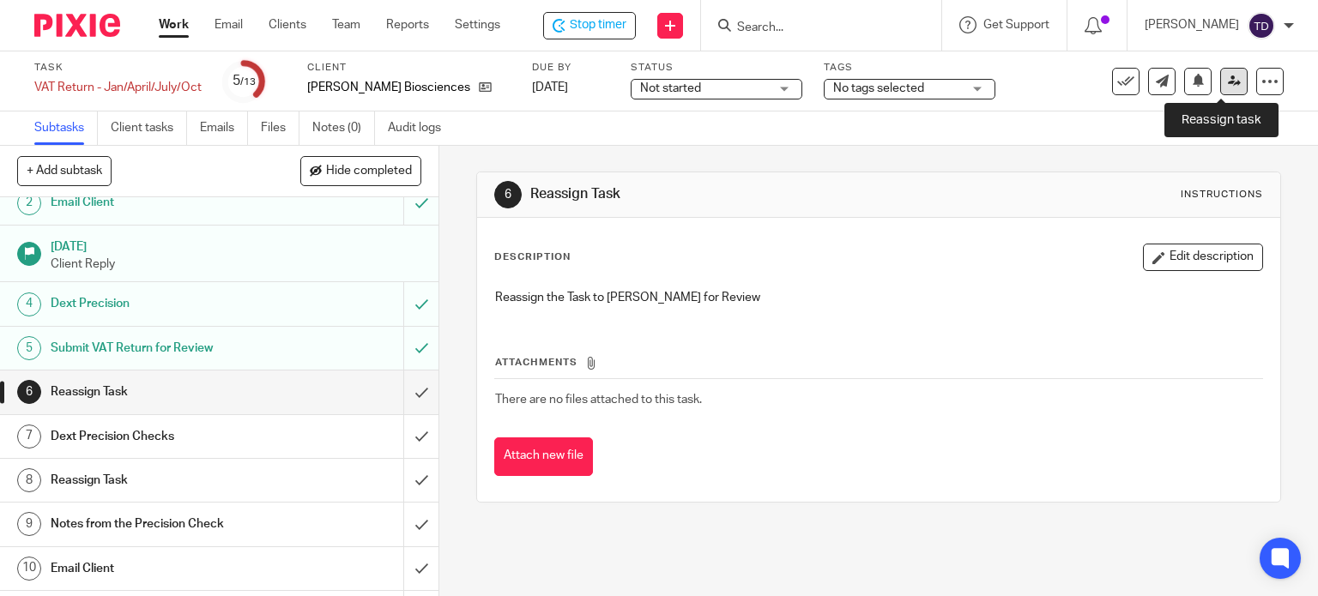
click at [1228, 78] on icon at bounding box center [1234, 81] width 13 height 13
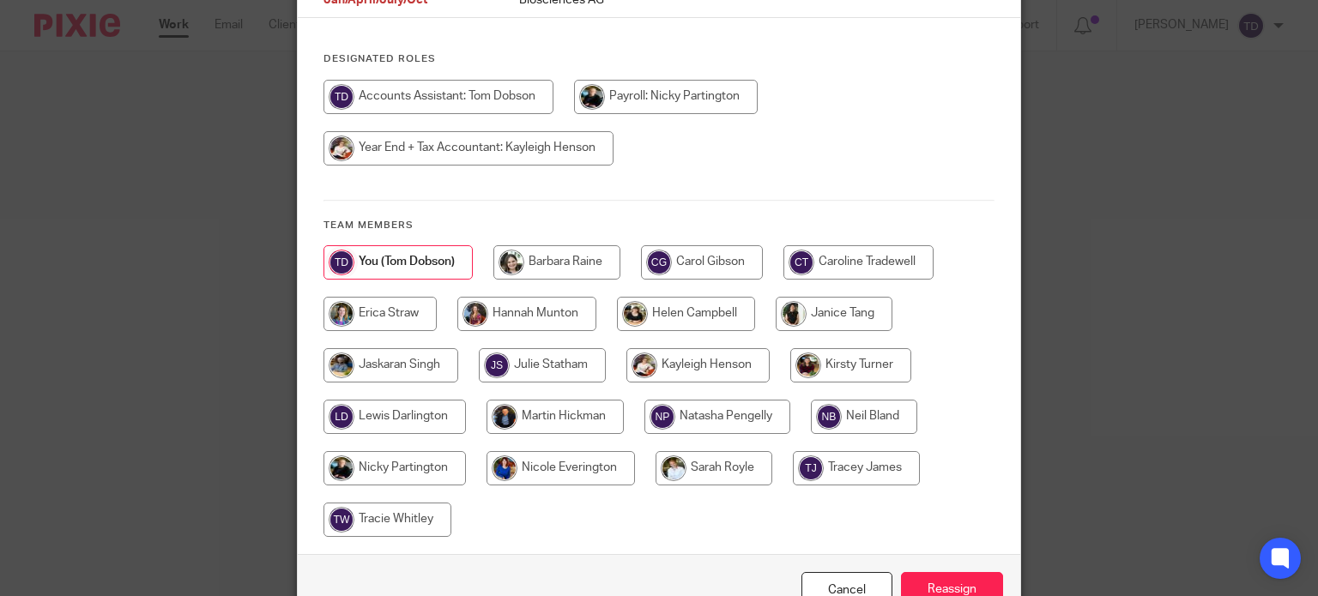
scroll to position [209, 0]
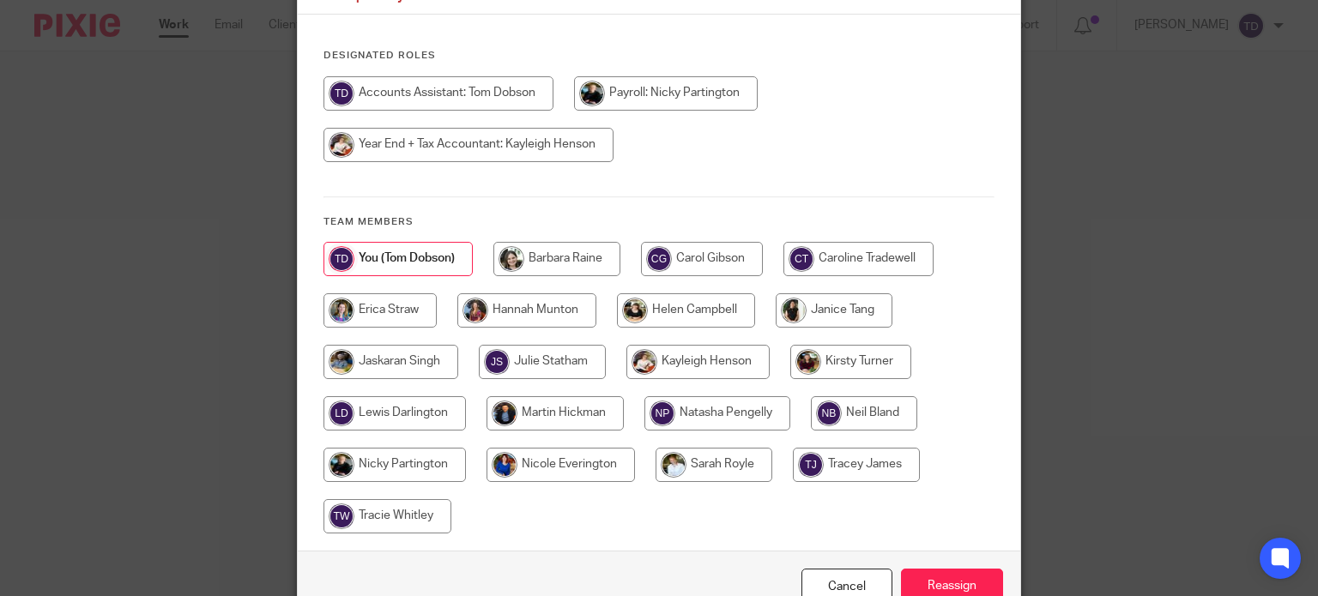
click at [669, 301] on input "radio" at bounding box center [686, 310] width 138 height 34
radio input "true"
click at [930, 569] on input "Reassign" at bounding box center [952, 587] width 102 height 37
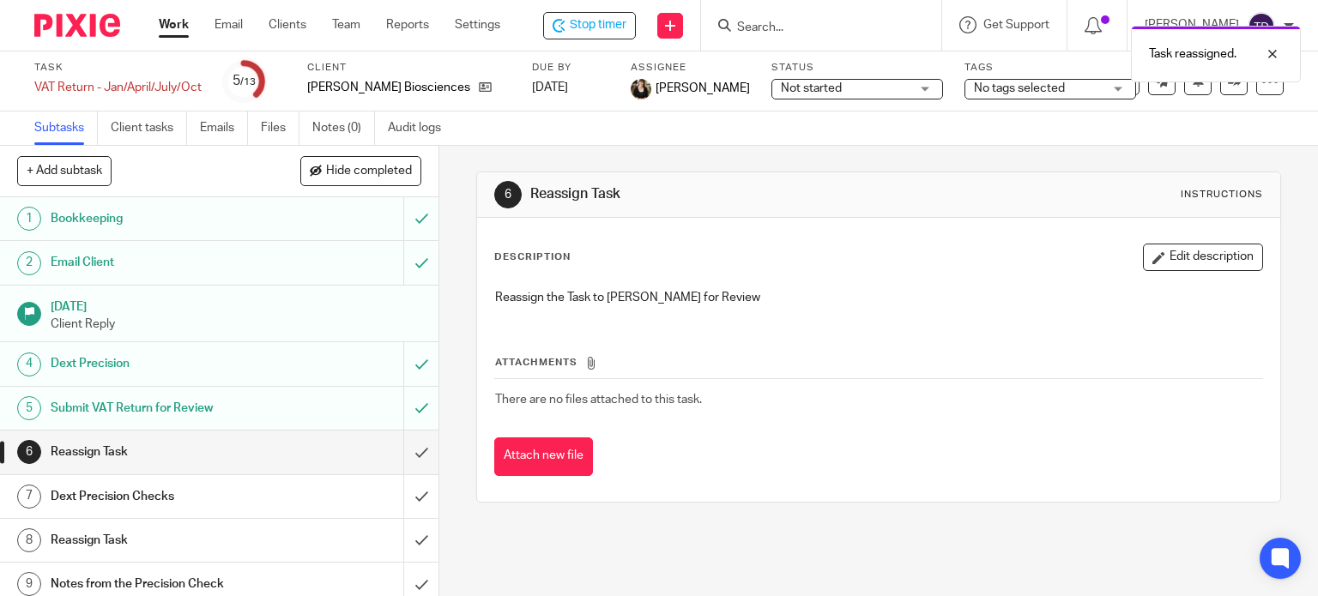
click at [178, 26] on link "Work" at bounding box center [174, 24] width 30 height 17
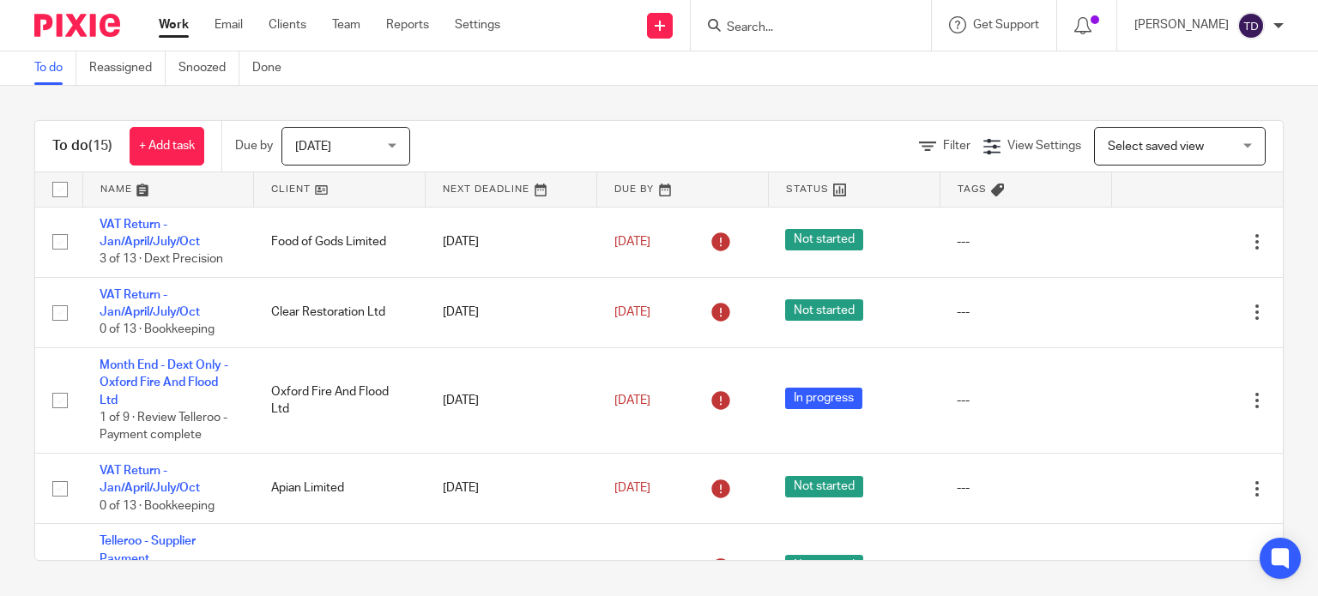
click at [624, 126] on div "To do (15) + Add task Due by Today Today Today Tomorrow This week Next week Thi…" at bounding box center [659, 146] width 1248 height 51
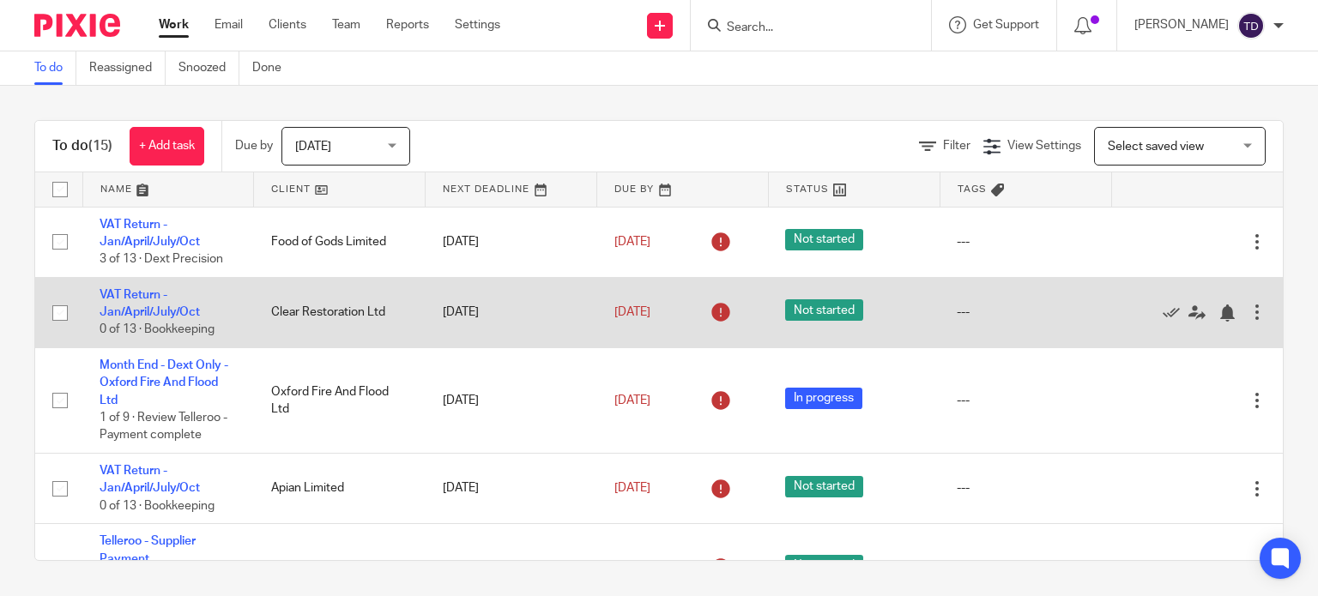
click at [127, 301] on td "VAT Return - Jan/April/July/Oct 0 of 13 · Bookkeeping" at bounding box center [168, 312] width 172 height 70
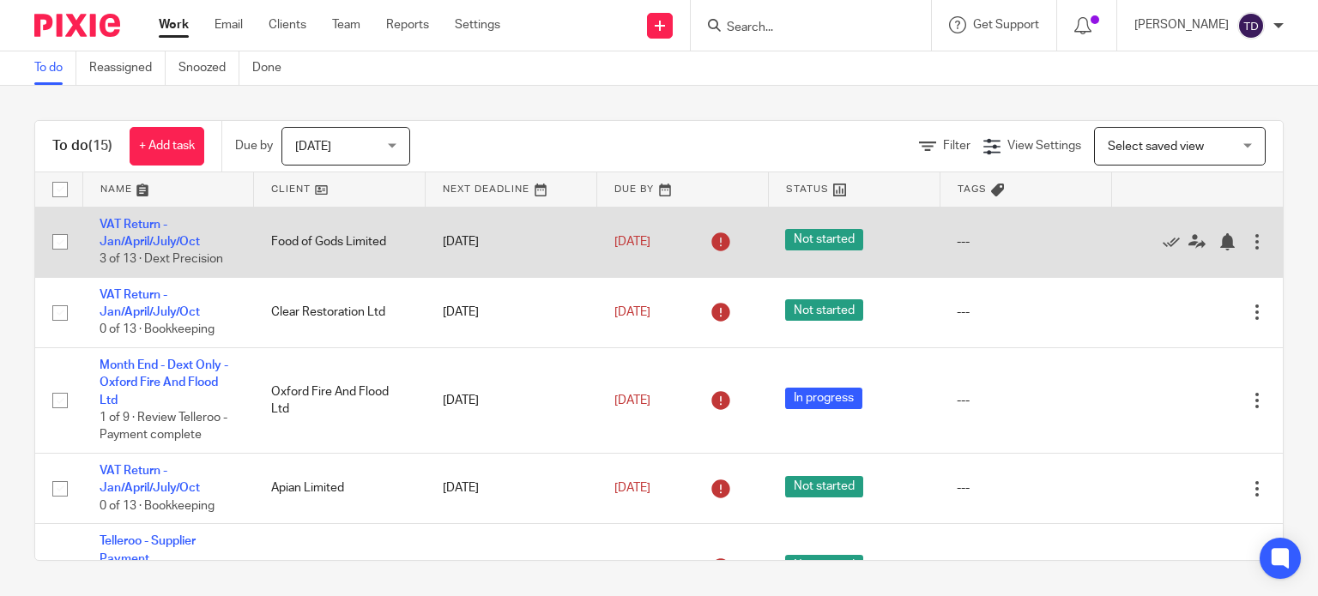
click at [540, 244] on td "7 Aug 2025" at bounding box center [512, 242] width 172 height 70
click at [1218, 239] on div at bounding box center [1226, 241] width 17 height 17
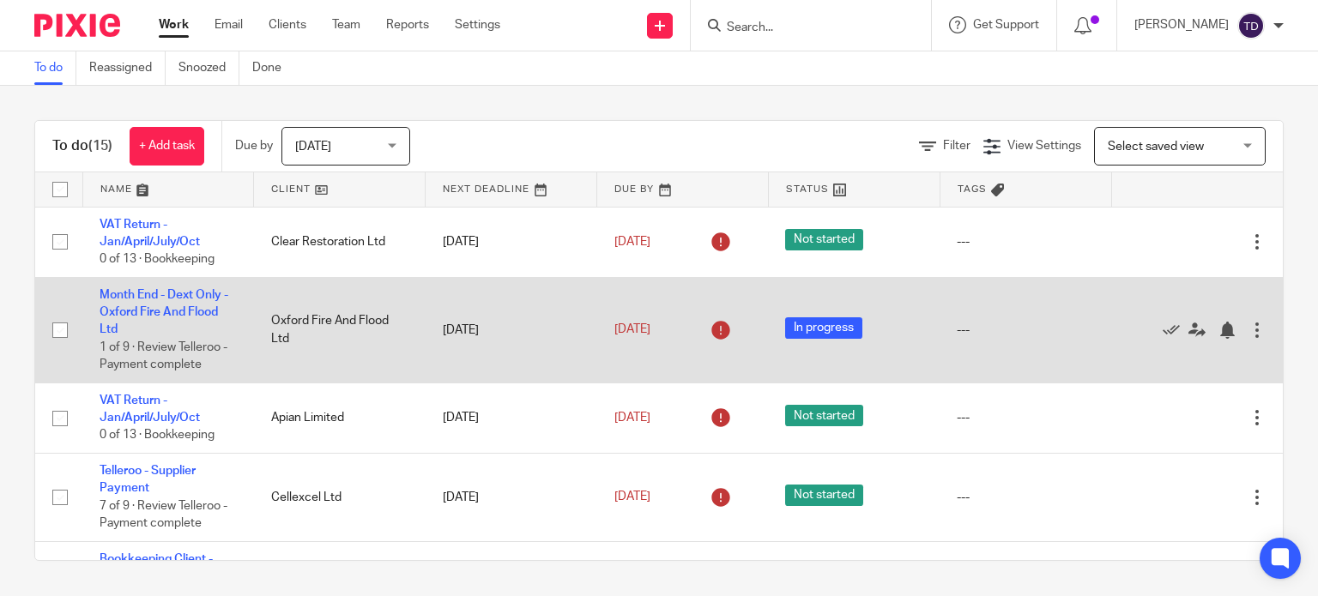
click at [258, 290] on td "Oxford Fire And Flood Ltd" at bounding box center [340, 330] width 172 height 106
click at [203, 292] on link "Month End - Dext Only - Oxford Fire And Flood Ltd" at bounding box center [164, 312] width 129 height 47
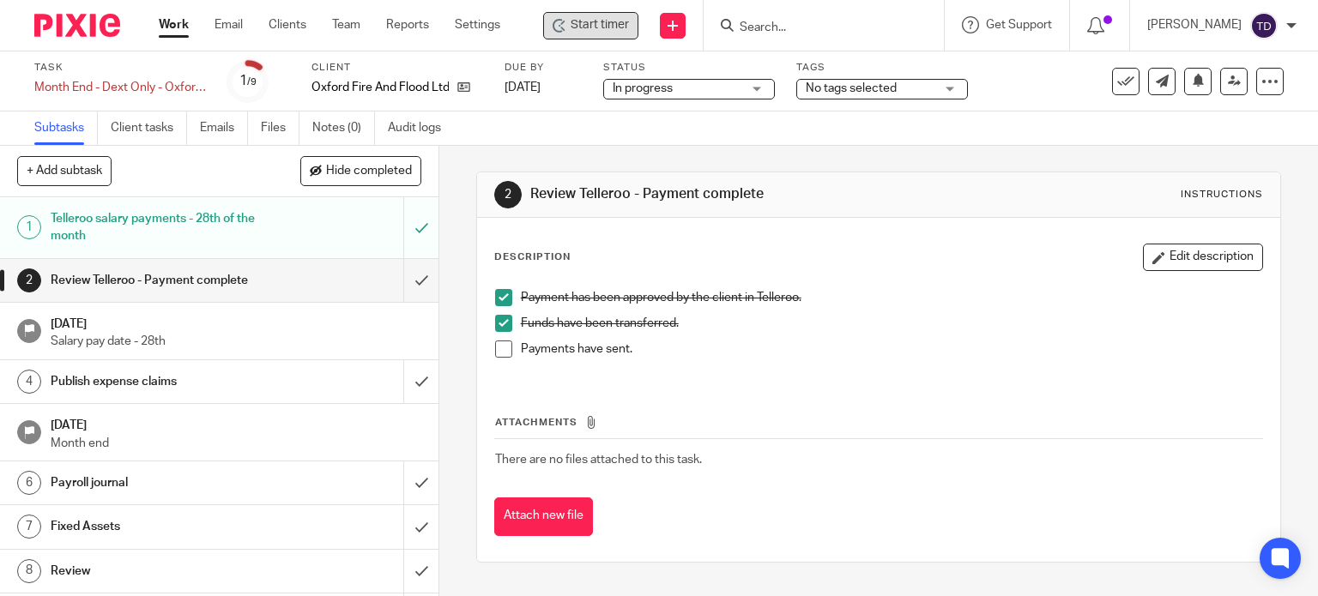
click at [594, 29] on span "Start timer" at bounding box center [600, 25] width 58 height 18
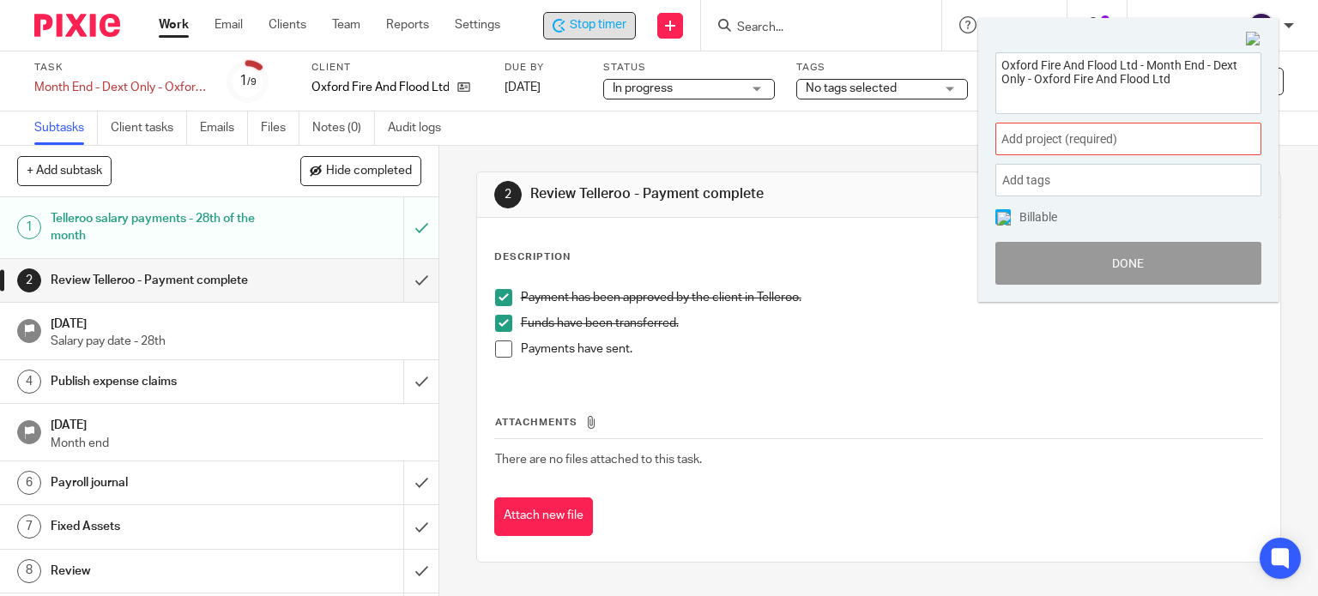
click at [1092, 126] on div "Add project (required) :" at bounding box center [1128, 139] width 266 height 33
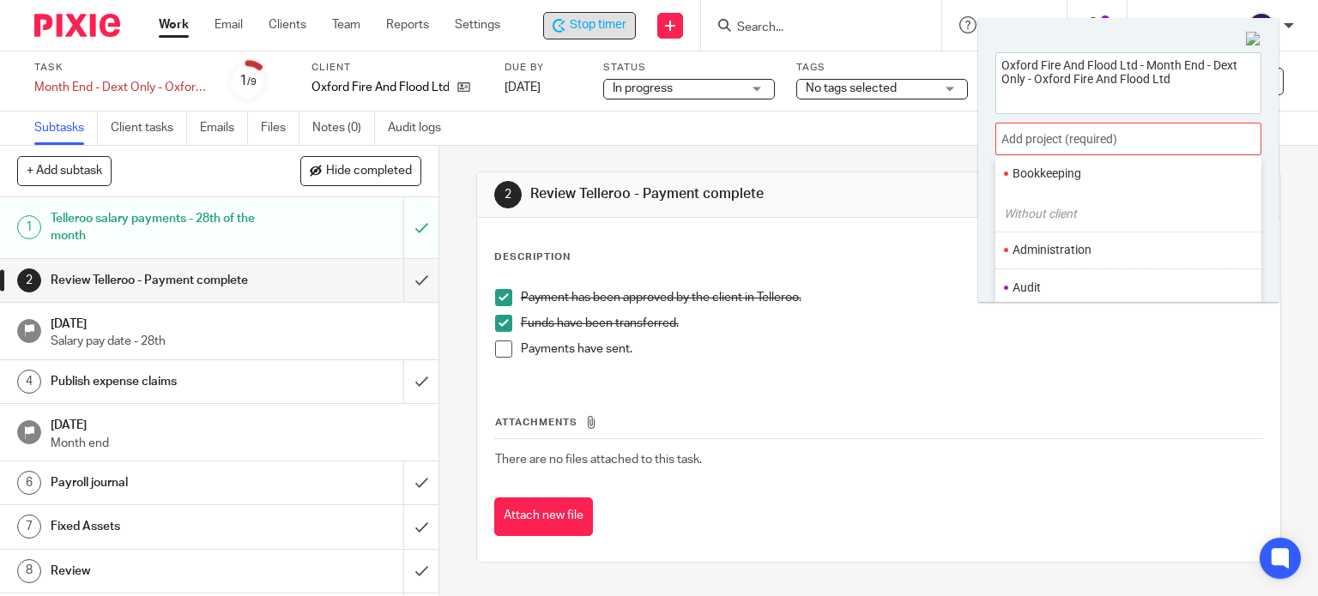
scroll to position [93, 0]
click at [803, 325] on p "Funds have been transferred." at bounding box center [892, 323] width 742 height 17
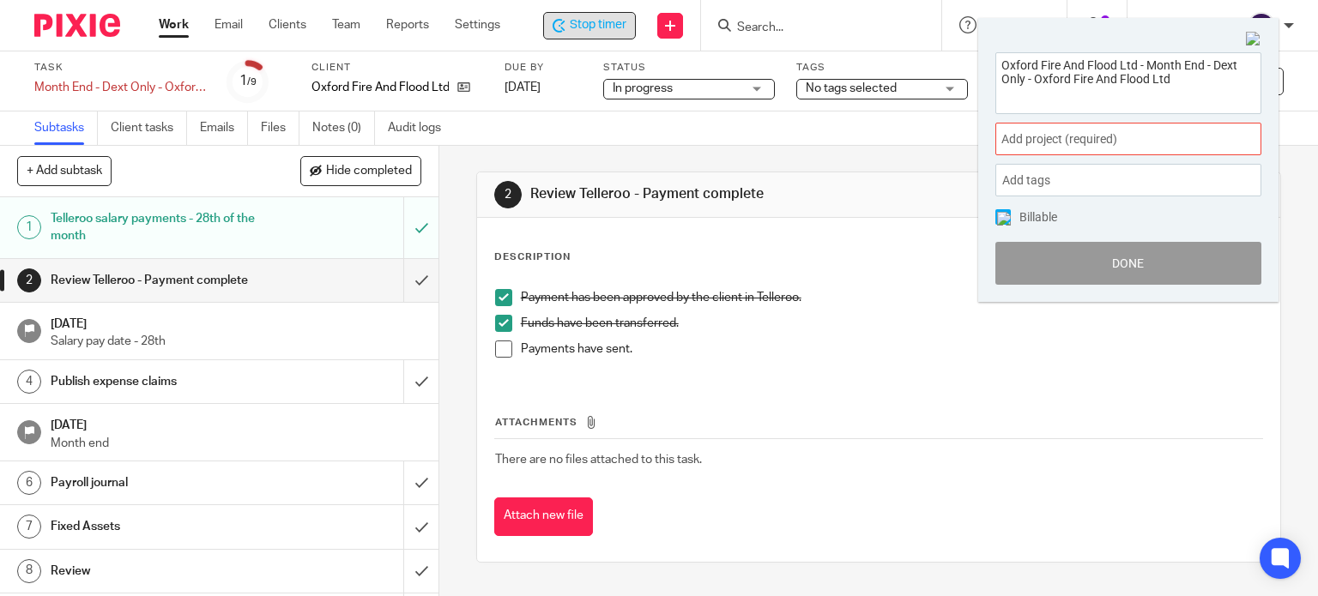
click at [159, 23] on link "Work" at bounding box center [174, 24] width 30 height 17
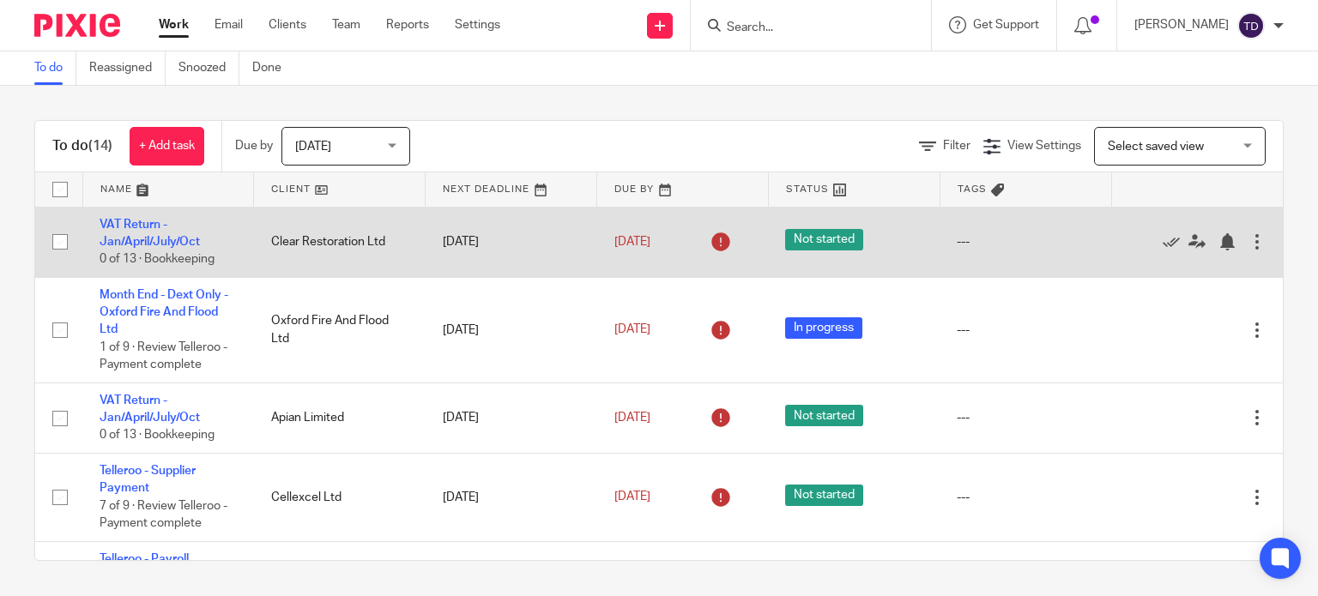
scroll to position [2, 0]
click at [126, 232] on td "VAT Return - Jan/April/July/Oct 0 of 13 · Bookkeeping" at bounding box center [168, 240] width 172 height 70
click at [124, 240] on link "VAT Return - Jan/April/July/Oct" at bounding box center [150, 231] width 100 height 29
